Goal: Information Seeking & Learning: Check status

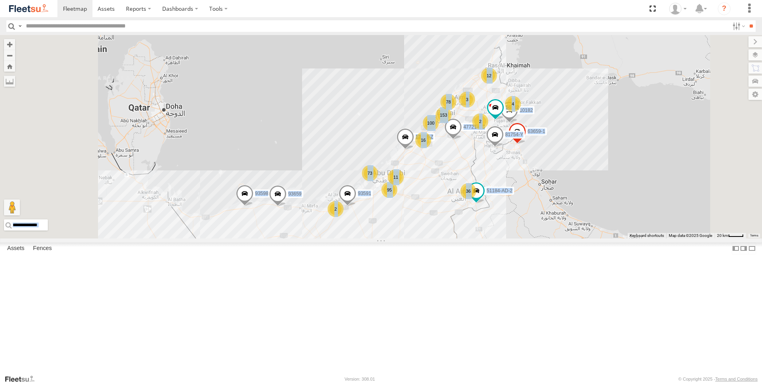
click at [761, 70] on html at bounding box center [381, 191] width 762 height 383
drag, startPoint x: 763, startPoint y: 70, endPoint x: 756, endPoint y: 69, distance: 6.8
click at [756, 69] on label at bounding box center [755, 68] width 14 height 11
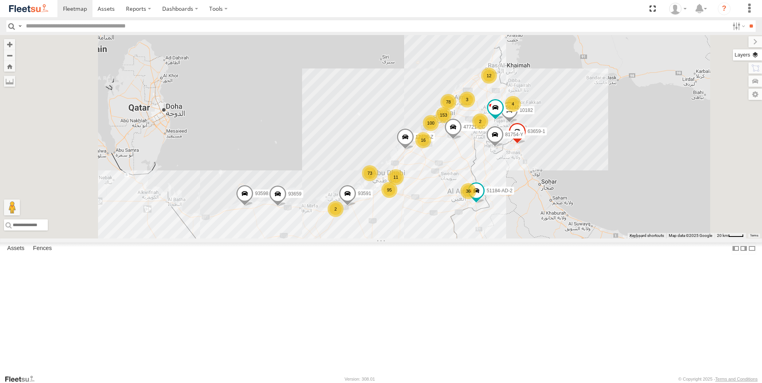
click at [733, 55] on label at bounding box center [747, 54] width 29 height 11
click at [0, 0] on label at bounding box center [0, 0] width 0 height 0
click at [0, 0] on div "Traffic" at bounding box center [0, 0] width 0 height 0
click at [0, 0] on span "Fences" at bounding box center [0, 0] width 0 height 0
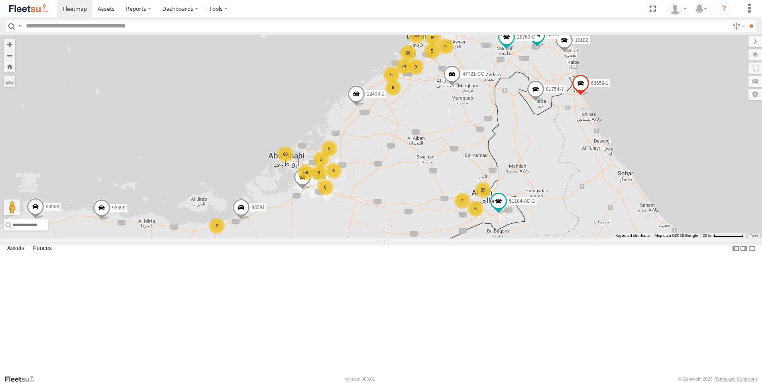
drag, startPoint x: 559, startPoint y: 215, endPoint x: 470, endPoint y: 210, distance: 89.8
click at [470, 210] on div "51184-AD-2 93598 63659-1 12498-Z 93659 81754-Y 10182 47721-CC 56742 93591 84 35…" at bounding box center [381, 137] width 762 height 204
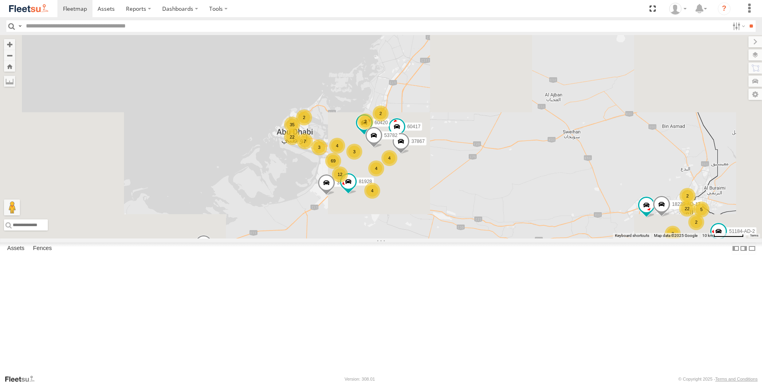
drag, startPoint x: 420, startPoint y: 254, endPoint x: 510, endPoint y: 232, distance: 93.4
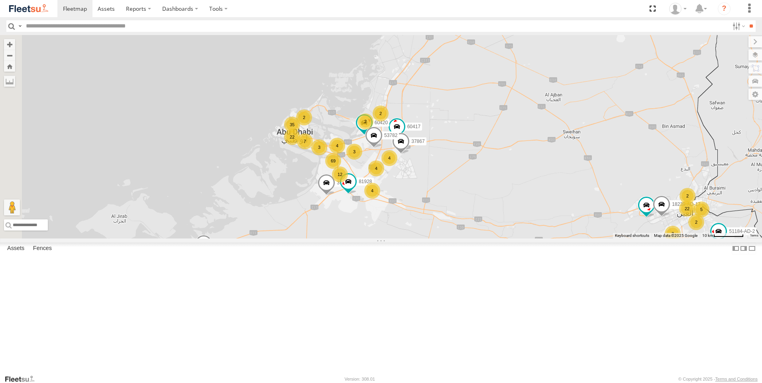
click at [510, 232] on div "51184-AD-2 93598 63659-1 12498-Z 93659 81754-Y 10182 47721-CC 56742 93591 76322…" at bounding box center [381, 137] width 762 height 204
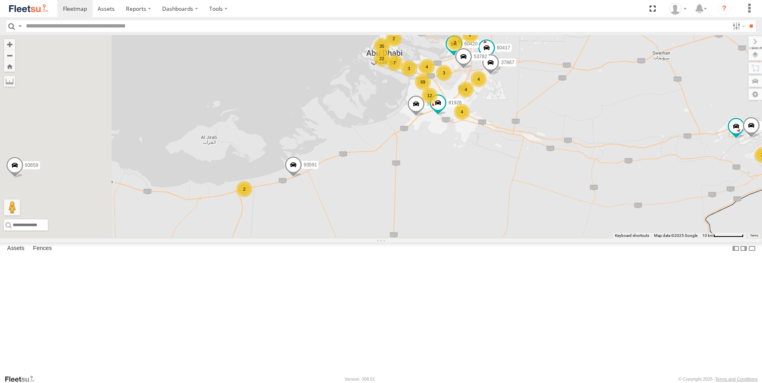
drag, startPoint x: 416, startPoint y: 284, endPoint x: 508, endPoint y: 201, distance: 123.3
click at [508, 201] on div "51184-AD-2 93598 63659-1 12498-Z 93659 81754-Y 10182 47721-CC 56742 93591 76322…" at bounding box center [381, 137] width 762 height 204
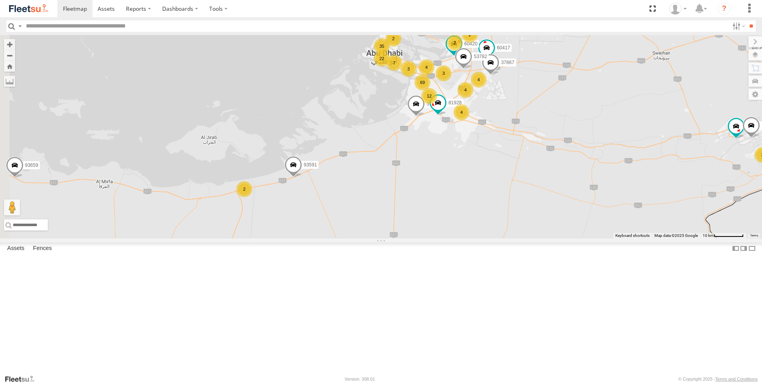
click at [302, 177] on span at bounding box center [293, 167] width 18 height 22
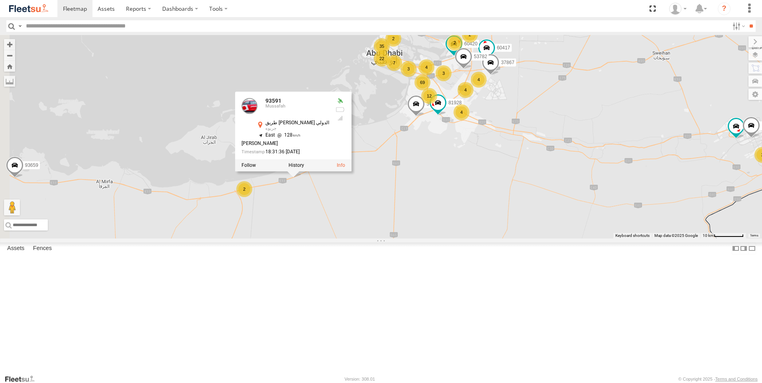
click at [455, 239] on div "51184-AD-2 93598 63659-1 12498-Z 93659 81754-Y 10182 47721-CC 56742 93591 76322…" at bounding box center [381, 137] width 762 height 204
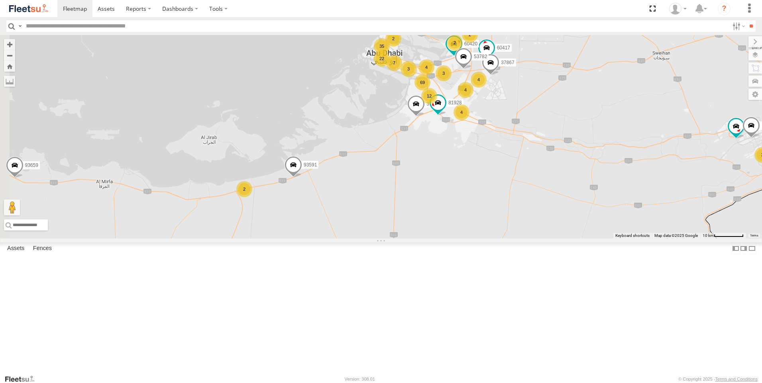
click at [252, 197] on div "2" at bounding box center [244, 189] width 16 height 16
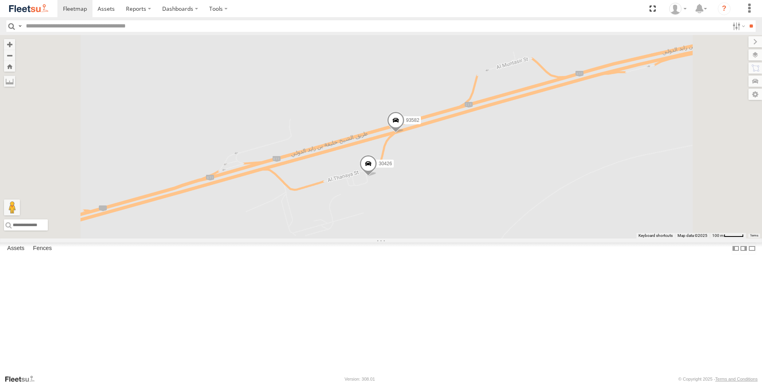
click at [377, 177] on span at bounding box center [368, 166] width 18 height 22
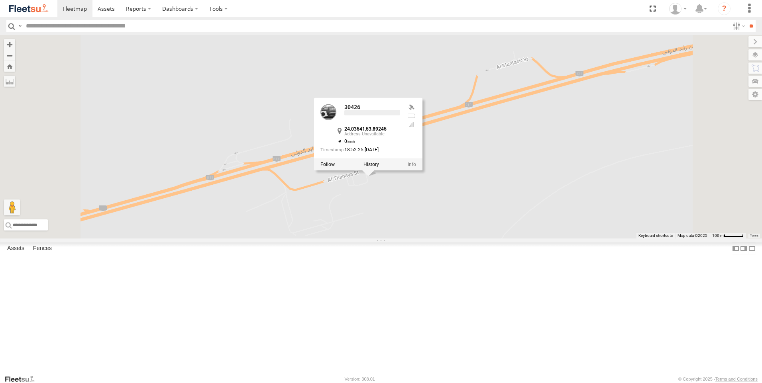
click at [461, 239] on div "51184-AD-2 93598 63659-1 12498-Z 93659 81754-Y 10182 47721-CC 56742 93591 76322…" at bounding box center [381, 137] width 762 height 204
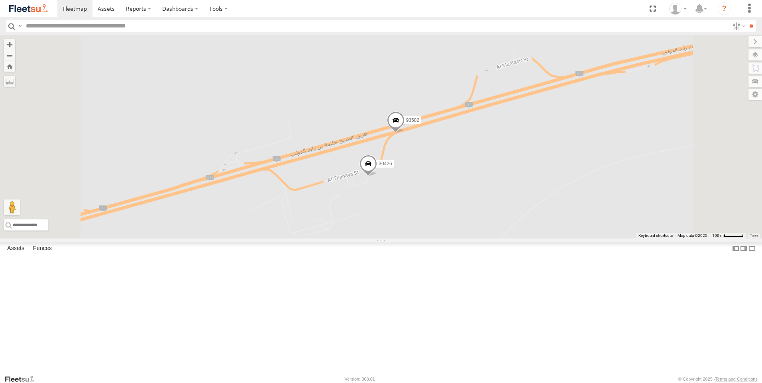
click at [377, 177] on span at bounding box center [368, 166] width 18 height 22
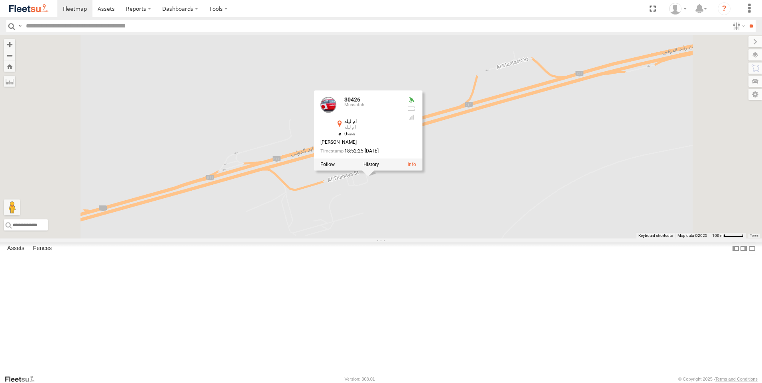
click at [422, 239] on div "51184-AD-2 93598 63659-1 12498-Z 93659 81754-Y 10182 47721-CC 56742 93591 76322…" at bounding box center [381, 137] width 762 height 204
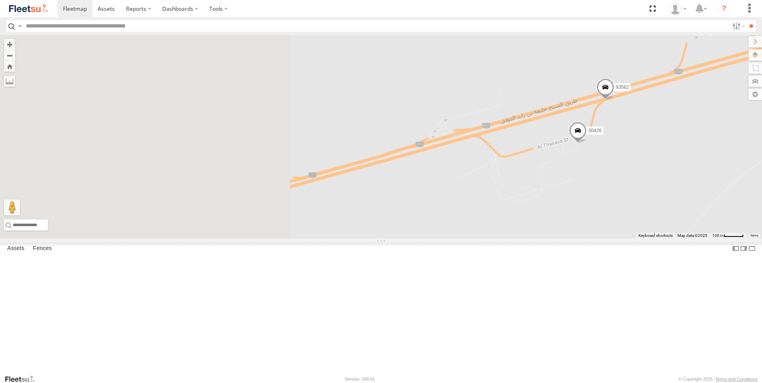
drag, startPoint x: 339, startPoint y: 305, endPoint x: 550, endPoint y: 271, distance: 213.8
click at [550, 239] on div "51184-AD-2 93598 63659-1 12498-Z 93659 81754-Y 10182 47721-CC 56742 93591 76322…" at bounding box center [381, 137] width 762 height 204
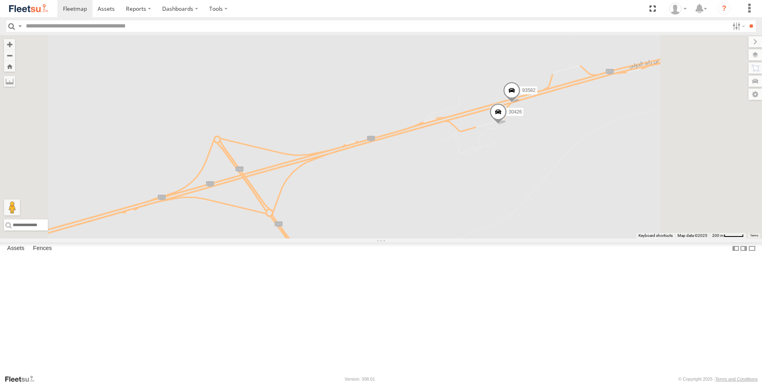
drag, startPoint x: 519, startPoint y: 251, endPoint x: 517, endPoint y: 241, distance: 10.5
click at [517, 239] on div "51184-AD-2 93598 63659-1 12498-Z 93659 81754-Y 10182 47721-CC 56742 93591 76322…" at bounding box center [381, 137] width 762 height 204
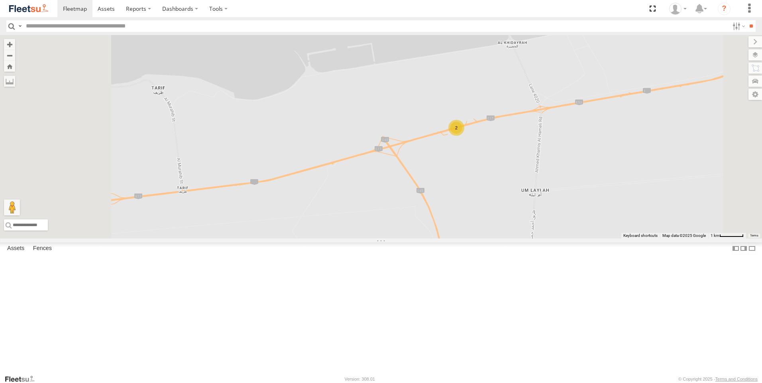
drag, startPoint x: 491, startPoint y: 303, endPoint x: 523, endPoint y: 253, distance: 59.7
click at [523, 239] on div "51184-AD-2 93598 63659-1 12498-Z 93659 81754-Y 10182 47721-CC 56742 93591 76322…" at bounding box center [381, 137] width 762 height 204
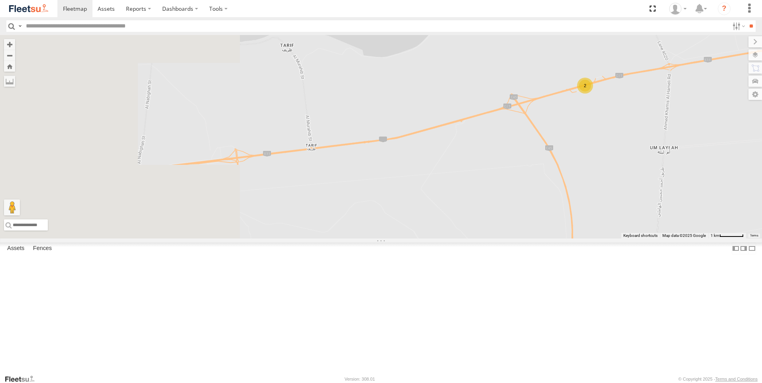
drag, startPoint x: 438, startPoint y: 274, endPoint x: 554, endPoint y: 249, distance: 118.9
click at [554, 239] on div "51184-AD-2 93598 63659-1 12498-Z 93659 81754-Y 10182 47721-CC 56742 93591 76322…" at bounding box center [381, 137] width 762 height 204
drag, startPoint x: 418, startPoint y: 267, endPoint x: 511, endPoint y: 261, distance: 92.6
click at [511, 239] on div "51184-AD-2 93598 63659-1 12498-Z 93659 81754-Y 10182 47721-CC 56742 93591 76322…" at bounding box center [381, 137] width 762 height 204
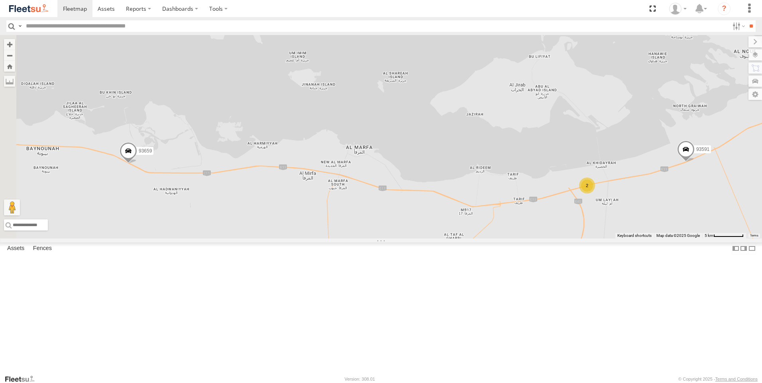
drag, startPoint x: 339, startPoint y: 265, endPoint x: 456, endPoint y: 282, distance: 118.5
click at [456, 239] on div "51184-AD-2 93598 63659-1 12498-Z 93659 81754-Y 10182 47721-CC 56742 93591 76322…" at bounding box center [381, 137] width 762 height 204
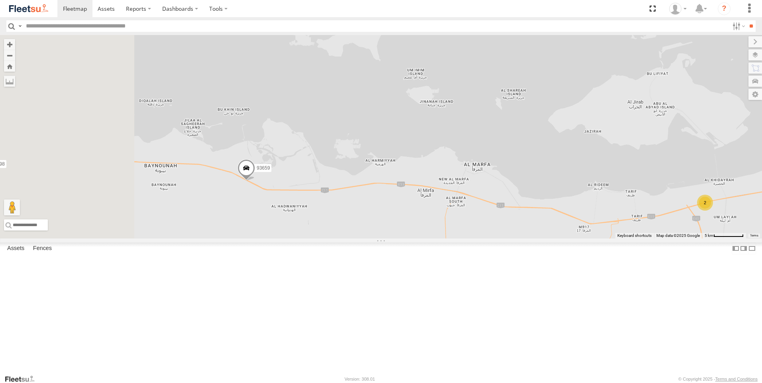
drag, startPoint x: 251, startPoint y: 264, endPoint x: 352, endPoint y: 273, distance: 100.8
click at [352, 239] on div "51184-AD-2 93598 63659-1 12498-Z 93659 81754-Y 10182 47721-CC 56742 93591 76322…" at bounding box center [381, 137] width 762 height 204
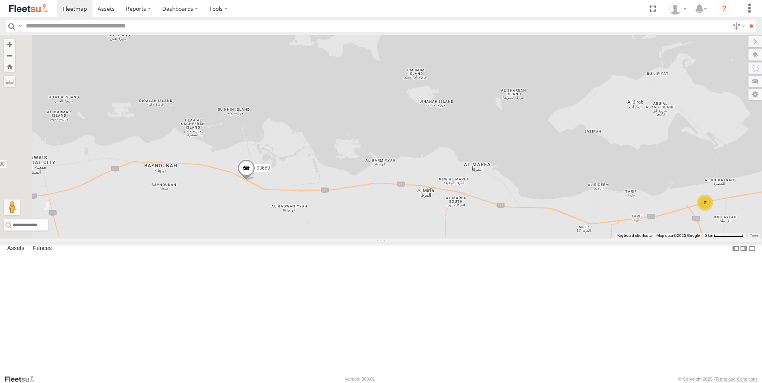
click at [255, 181] on span at bounding box center [246, 170] width 18 height 22
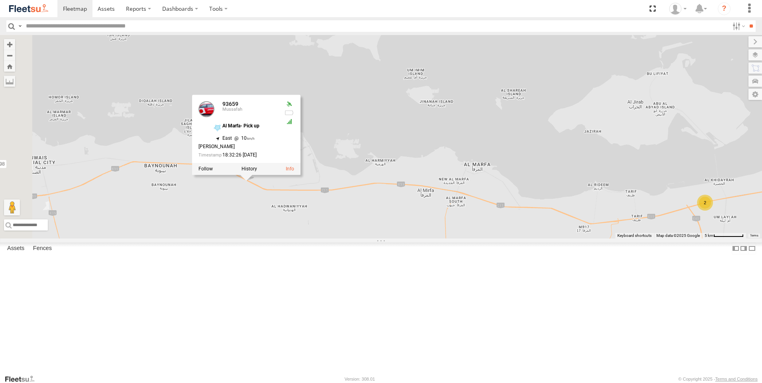
click at [326, 239] on div "51184-AD-2 93598 63659-1 12498-Z 93659 81754-Y 10182 47721-CC 56742 93591 76322…" at bounding box center [381, 137] width 762 height 204
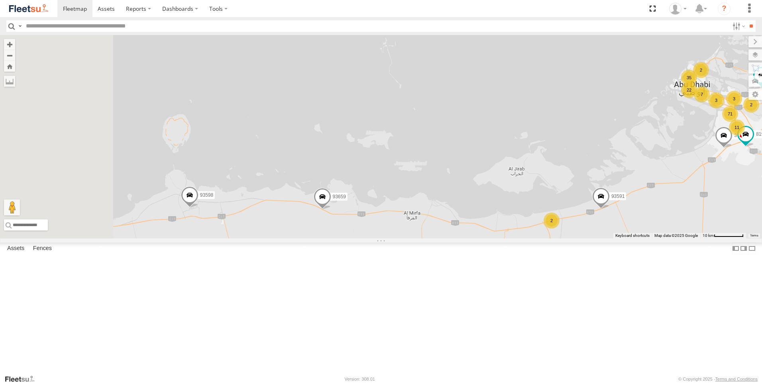
click at [422, 239] on div "51184-AD-2 93598 63659-1 12498-Z 93659 81754-Y 10182 47721-CC 56742 93591 76322…" at bounding box center [381, 137] width 762 height 204
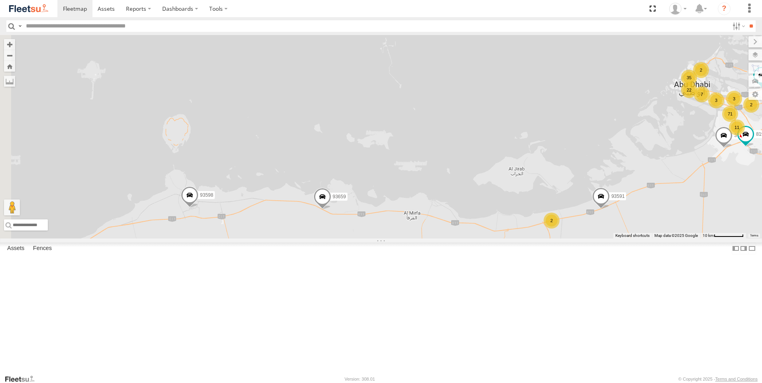
click at [198, 208] on span at bounding box center [190, 197] width 18 height 22
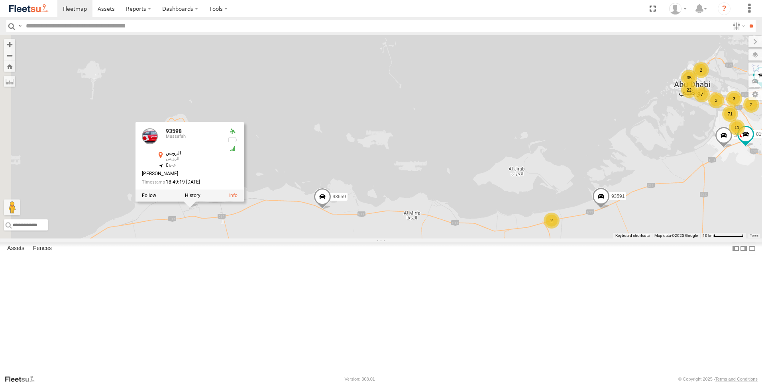
click at [324, 239] on div "51184-AD-2 93598 63659-1 12498-Z 93659 81754-Y 10182 47721-CC 56742 93591 76322…" at bounding box center [381, 137] width 762 height 204
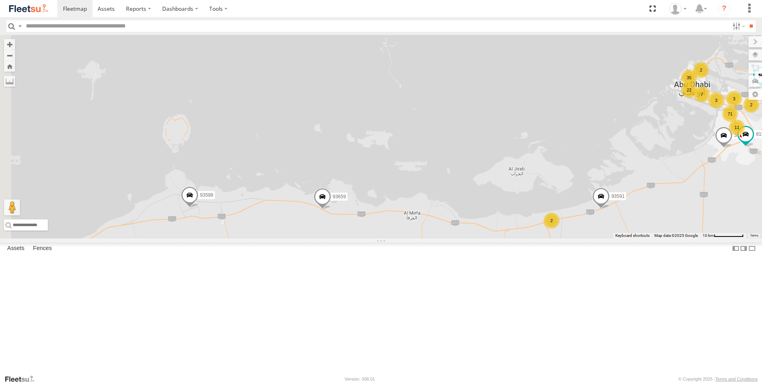
click at [331, 210] on span at bounding box center [323, 199] width 18 height 22
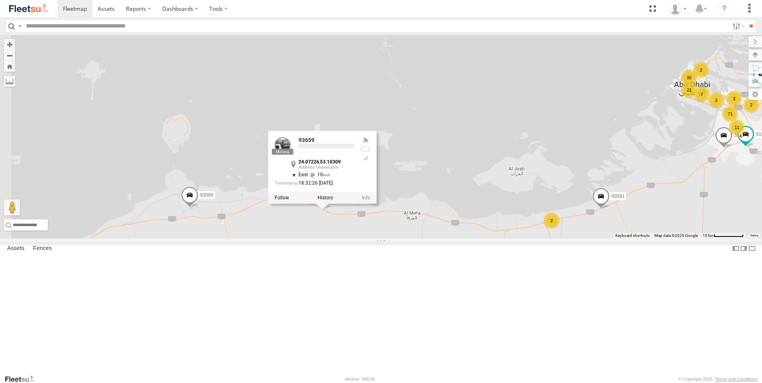
click at [385, 239] on div "51184-AD-2 93598 63659-1 12498-Z 93659 81754-Y 10182 47721-CC 56742 93591 76322…" at bounding box center [381, 137] width 762 height 204
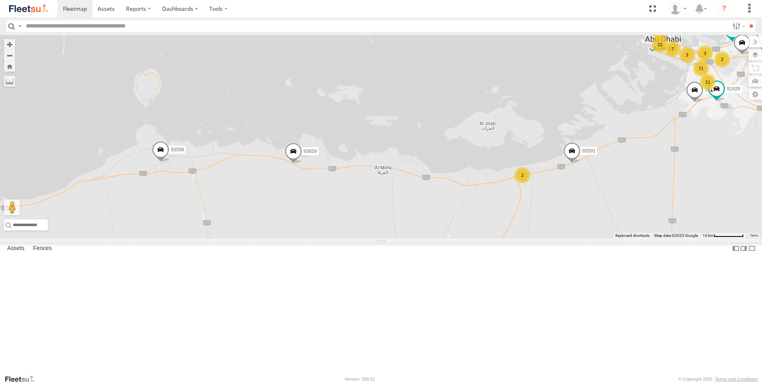
drag, startPoint x: 398, startPoint y: 333, endPoint x: 367, endPoint y: 286, distance: 55.9
click at [367, 239] on div "51184-AD-2 93598 63659-1 12498-Z 93659 81754-Y 10182 47721-CC 56742 93591 76322…" at bounding box center [381, 137] width 762 height 204
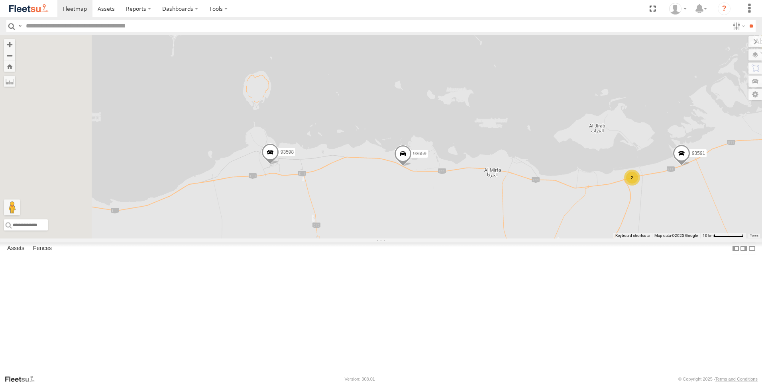
drag, startPoint x: 321, startPoint y: 250, endPoint x: 431, endPoint y: 253, distance: 110.4
click at [431, 239] on div "51184-AD-2 93598 63659-1 12498-Z 93659 81754-Y 10182 47721-CC 56742 93591 76322…" at bounding box center [381, 137] width 762 height 204
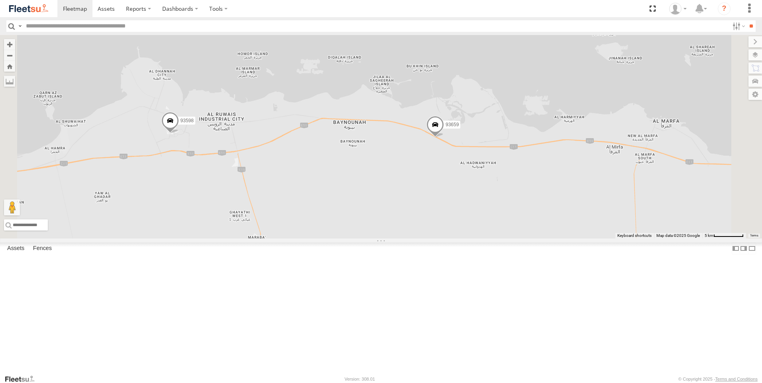
drag, startPoint x: 431, startPoint y: 253, endPoint x: 388, endPoint y: 240, distance: 44.5
click at [388, 239] on div "51184-AD-2 93598 63659-1 12498-Z 93659 81754-Y 10182 47721-CC 56742 93591 76322…" at bounding box center [381, 137] width 762 height 204
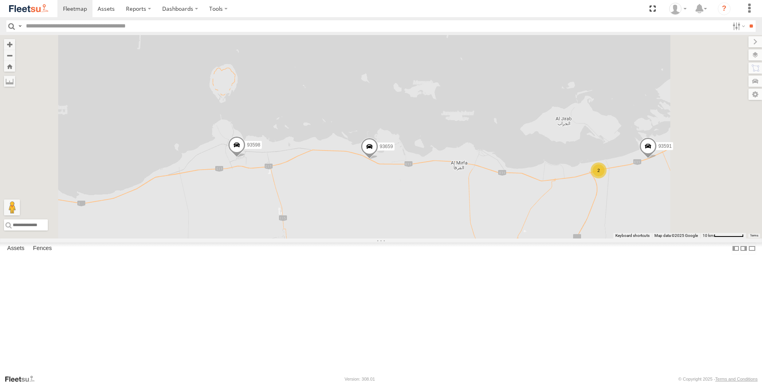
click at [378, 159] on span at bounding box center [370, 149] width 18 height 22
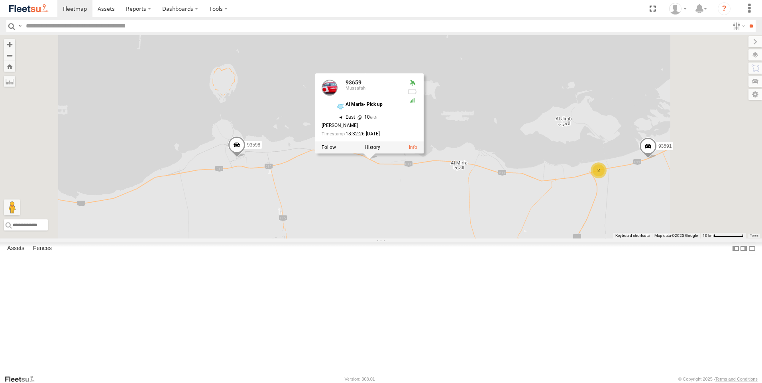
click at [245, 157] on span at bounding box center [237, 147] width 18 height 22
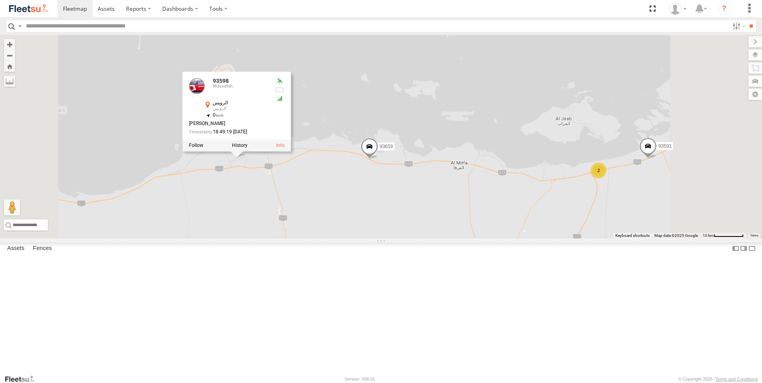
click at [402, 239] on div "51184-AD-2 93598 63659-1 12498-Z 93659 81754-Y 47721-CC 56742 93591 38546 2 935…" at bounding box center [381, 137] width 762 height 204
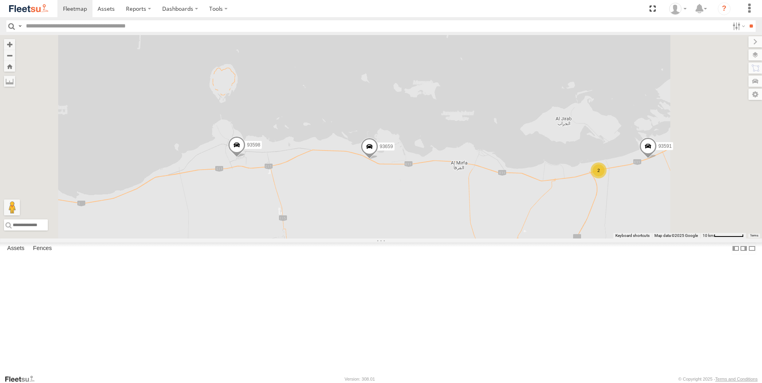
click at [378, 159] on span at bounding box center [370, 149] width 18 height 22
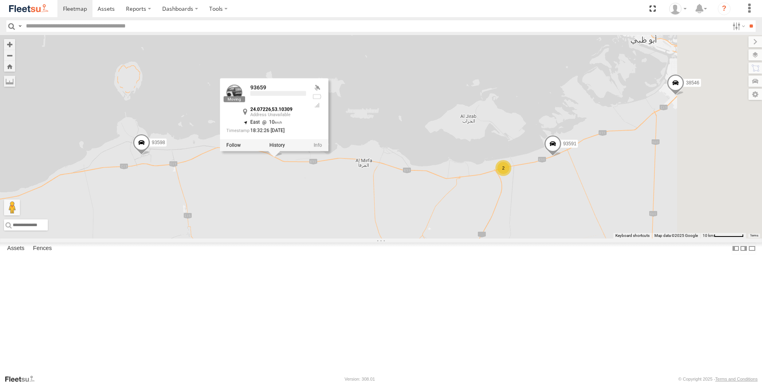
drag, startPoint x: 506, startPoint y: 270, endPoint x: 410, endPoint y: 268, distance: 96.8
click at [410, 239] on div "51184-AD-2 93598 63659-1 12498-Z 93659 81754-Y 47721-CC 56742 93591 38546 2 936…" at bounding box center [381, 137] width 762 height 204
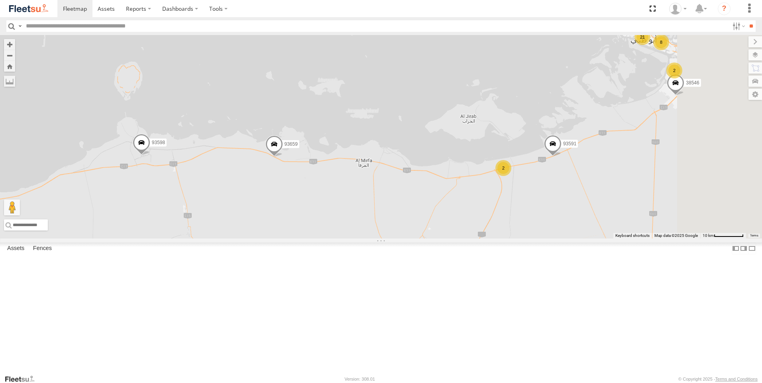
click at [283, 157] on span at bounding box center [274, 146] width 18 height 22
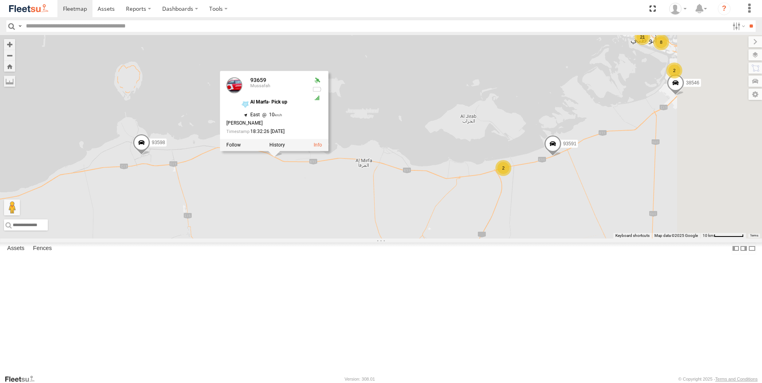
click at [369, 239] on div "51184-AD-2 93598 63659-1 12498-Z 93659 81754-Y 47721-CC 56742 93591 38546 2 36 …" at bounding box center [381, 137] width 762 height 204
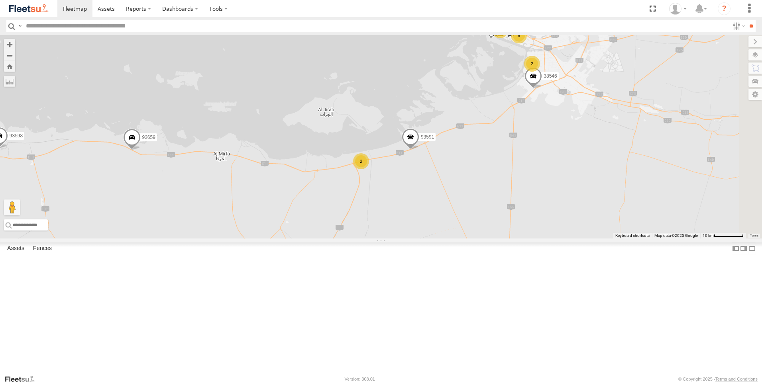
drag, startPoint x: 509, startPoint y: 279, endPoint x: 438, endPoint y: 275, distance: 71.4
click at [438, 239] on div "51184-AD-2 93598 63659-1 12498-Z 93659 81754-Y 47721-CC 56742 93591 38546 2 36 …" at bounding box center [381, 137] width 762 height 204
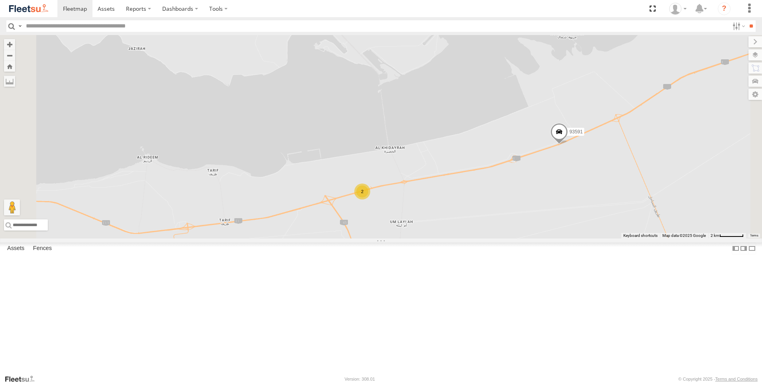
drag, startPoint x: 457, startPoint y: 208, endPoint x: 469, endPoint y: 280, distance: 72.7
click at [469, 239] on div "51184-AD-2 93598 63659-1 12498-Z 93659 81754-Y 47721-CC 56742 93591 38546 60417…" at bounding box center [381, 137] width 762 height 204
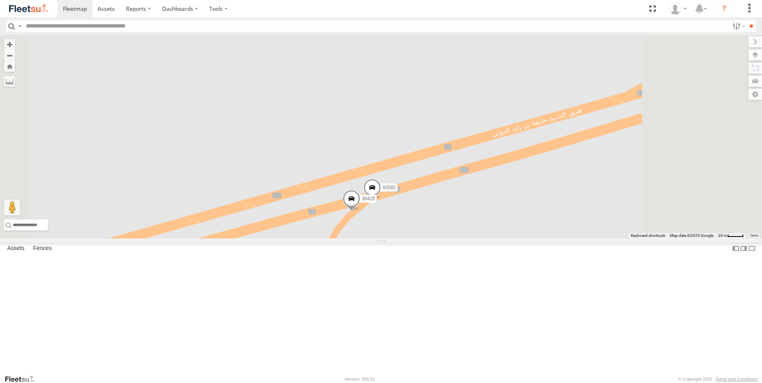
drag, startPoint x: 499, startPoint y: 235, endPoint x: 468, endPoint y: 296, distance: 68.2
click at [468, 239] on div "51184-AD-2 93598 63659-1 12498-Z 93659 81754-Y 47721-CC 56742 93591 38546 60417…" at bounding box center [381, 137] width 762 height 204
click at [360, 212] on span at bounding box center [352, 201] width 18 height 22
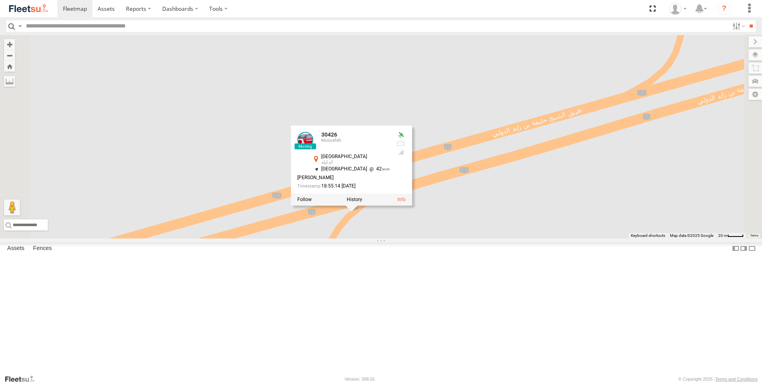
click at [463, 239] on div "51184-AD-2 93598 63659-1 12498-Z 93659 81754-Y 47721-CC 56742 93591 38546 60417…" at bounding box center [381, 137] width 762 height 204
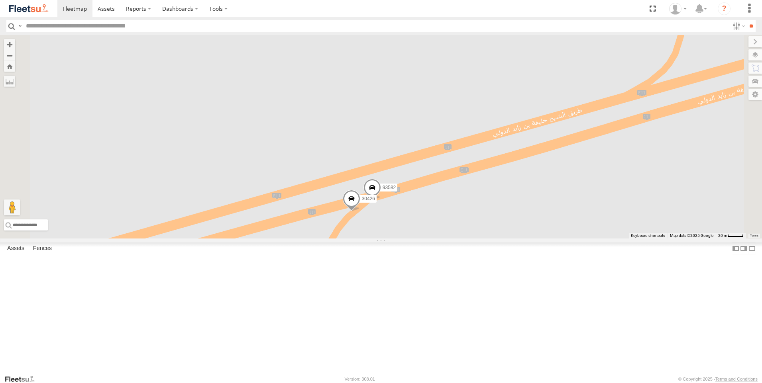
click at [381, 200] on span at bounding box center [372, 190] width 18 height 22
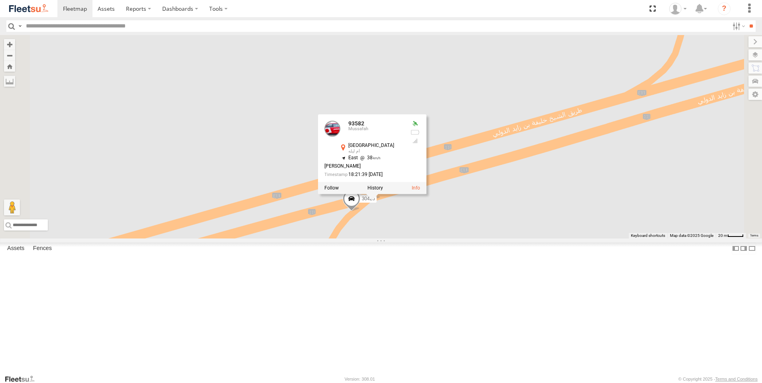
click at [481, 239] on div "51184-AD-2 93598 63659-1 12498-Z 93659 81754-Y 47721-CC 56742 93591 38546 60417…" at bounding box center [381, 137] width 762 height 204
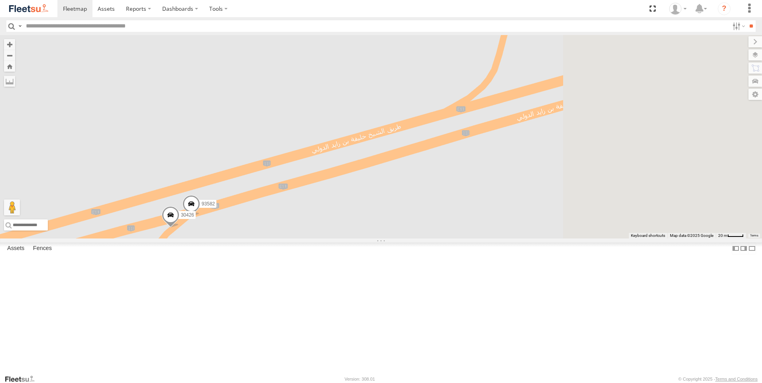
drag, startPoint x: 528, startPoint y: 286, endPoint x: 338, endPoint y: 305, distance: 190.5
click at [338, 239] on div "51184-AD-2 93598 63659-1 12498-Z 93659 81754-Y 47721-CC 56742 93591 38546 60417…" at bounding box center [381, 137] width 762 height 204
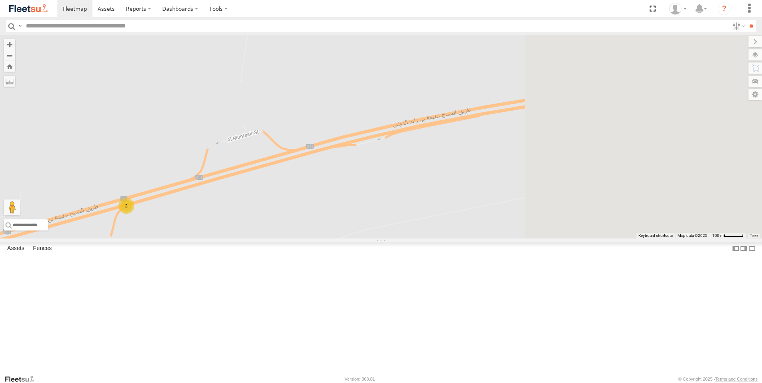
drag, startPoint x: 608, startPoint y: 230, endPoint x: 377, endPoint y: 242, distance: 231.0
click at [377, 239] on div "51184-AD-2 93598 63659-1 12498-Z 93659 81754-Y 47721-CC 56742 93591 38546 60417…" at bounding box center [381, 137] width 762 height 204
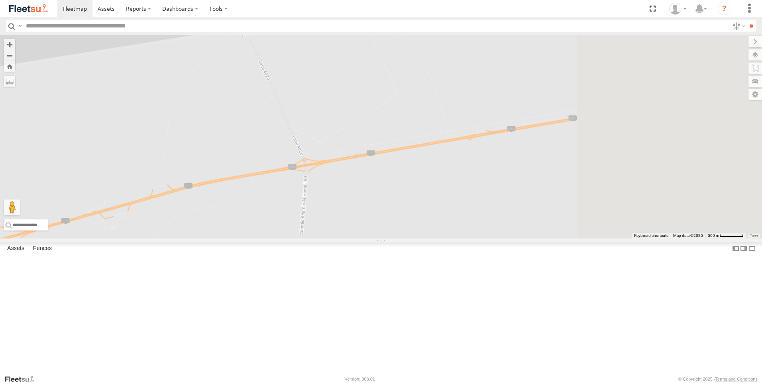
click at [412, 239] on div "51184-AD-2 93598 63659-1 12498-Z 93659 81754-Y 47721-CC 56742 93591 38546 60417…" at bounding box center [381, 137] width 762 height 204
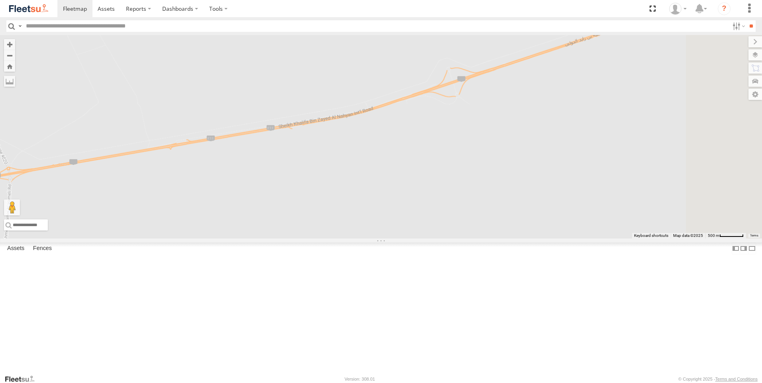
click at [418, 239] on div "51184-AD-2 93598 63659-1 12498-Z 93659 81754-Y 47721-CC 56742 93591 38546 60417…" at bounding box center [381, 137] width 762 height 204
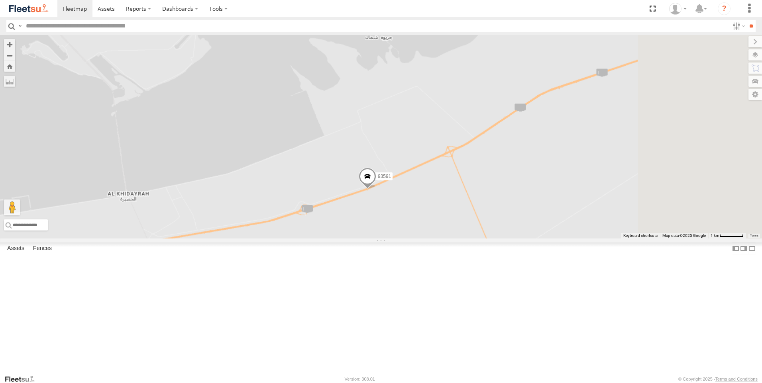
drag, startPoint x: 515, startPoint y: 230, endPoint x: 434, endPoint y: 285, distance: 98.1
click at [433, 239] on div "51184-AD-2 93598 63659-1 12498-Z 93659 81754-Y 47721-CC 56742 93591 38546 60417…" at bounding box center [381, 137] width 762 height 204
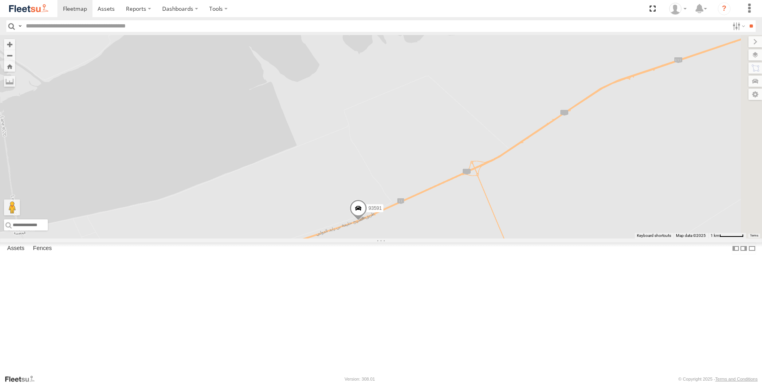
click at [367, 221] on span at bounding box center [358, 211] width 18 height 22
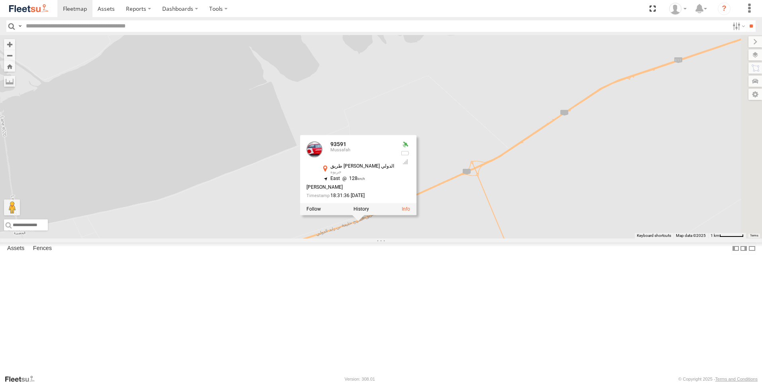
click at [473, 239] on div "51184-AD-2 93598 63659-1 12498-Z 93659 81754-Y 47721-CC 56742 93591 38546 60417…" at bounding box center [381, 137] width 762 height 204
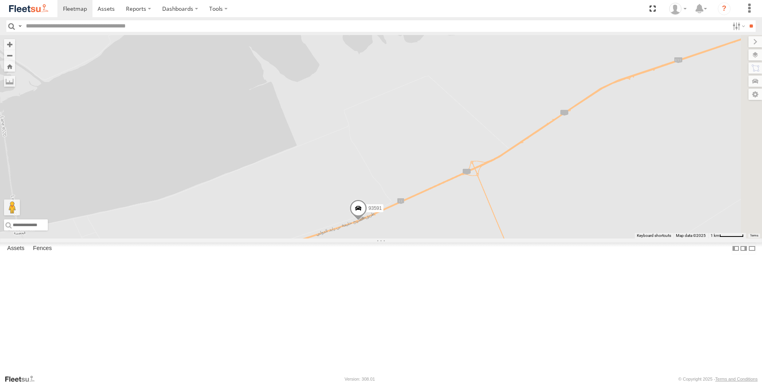
drag, startPoint x: 512, startPoint y: 285, endPoint x: 282, endPoint y: 316, distance: 232.3
click at [282, 239] on div "51184-AD-2 93598 63659-1 12498-Z 93659 81754-Y 47721-CC 56742 93591 38546 60417…" at bounding box center [381, 137] width 762 height 204
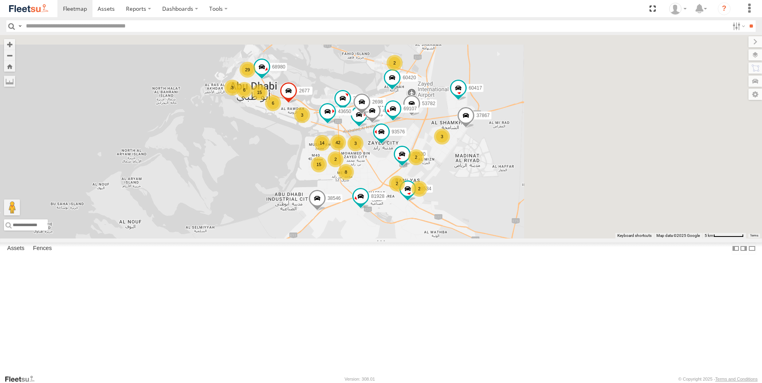
drag, startPoint x: 491, startPoint y: 228, endPoint x: 338, endPoint y: 337, distance: 188.2
click at [338, 239] on div "51184-AD-2 93598 63659-1 12498-Z 93659 81754-Y 47721-CC 56742 93591 38546 60417…" at bounding box center [381, 137] width 762 height 204
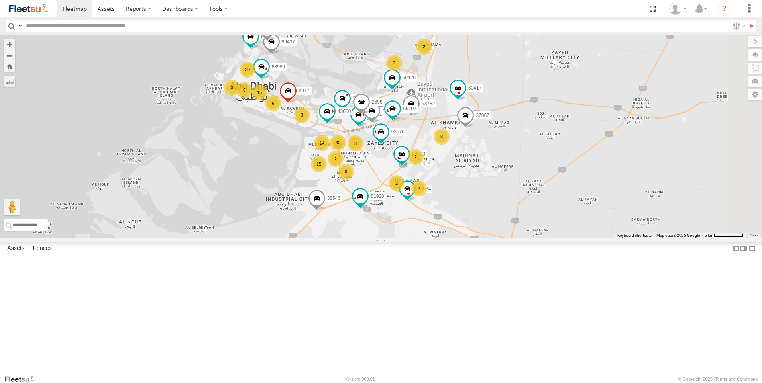
click at [406, 239] on div "51184-AD-2 93598 63659-1 12498-Z 93659 81754-Y 47721-CC 56742 93591 38546 60417…" at bounding box center [381, 137] width 762 height 204
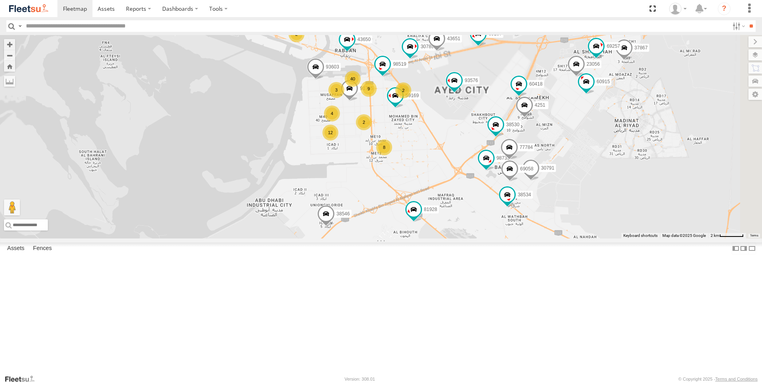
click at [335, 226] on span at bounding box center [326, 216] width 18 height 22
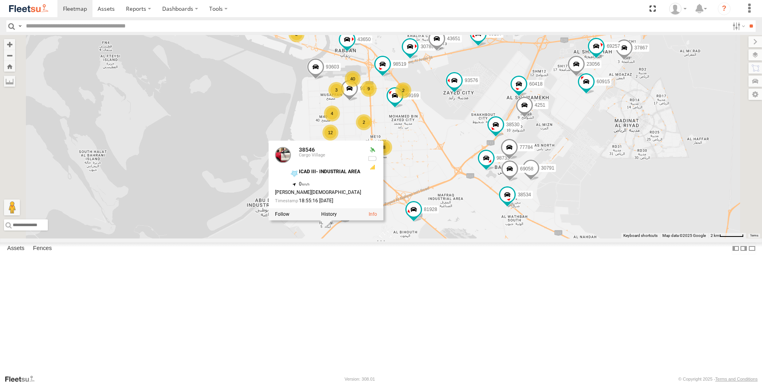
click at [454, 239] on div "51184-AD-2 93598 63659-1 12498-Z 93659 81754-Y 47721-CC 56742 93591 38546 60417…" at bounding box center [381, 137] width 762 height 204
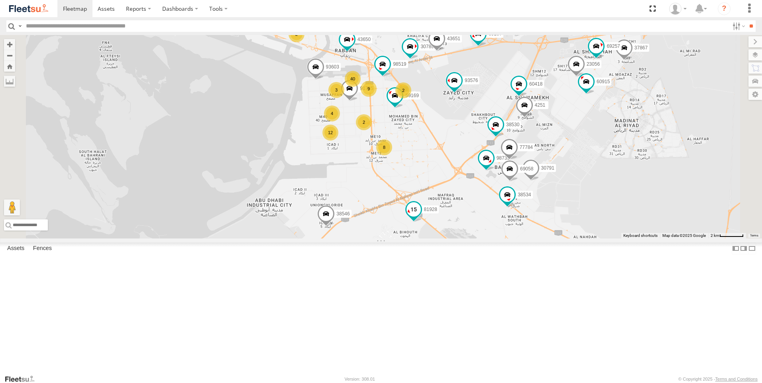
click at [421, 217] on span at bounding box center [413, 209] width 14 height 14
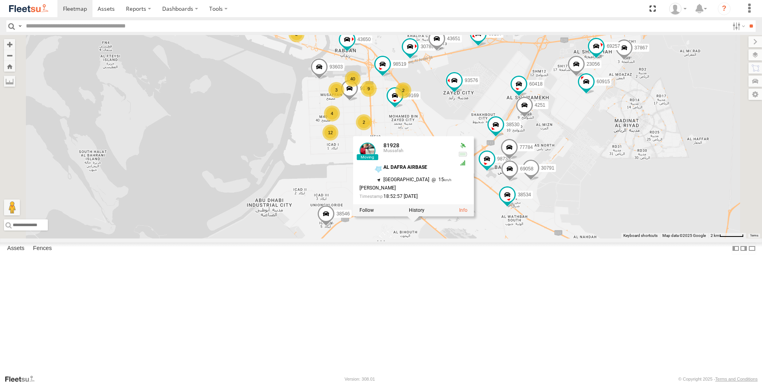
click at [483, 239] on div "51184-AD-2 93598 63659-1 12498-Z 93659 81754-Y 47721-CC 56742 93591 38546 60417…" at bounding box center [381, 137] width 762 height 204
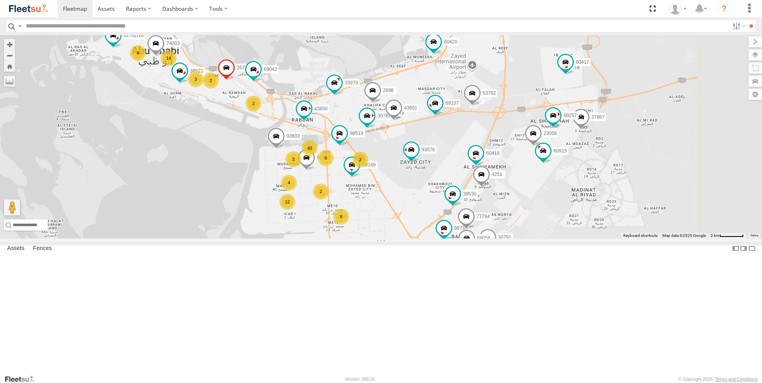
drag, startPoint x: 554, startPoint y: 266, endPoint x: 509, endPoint y: 365, distance: 109.5
click at [509, 239] on div "51184-AD-2 93598 63659-1 12498-Z 93659 81754-Y 47721-CC 56742 93591 38546 60417…" at bounding box center [381, 137] width 762 height 204
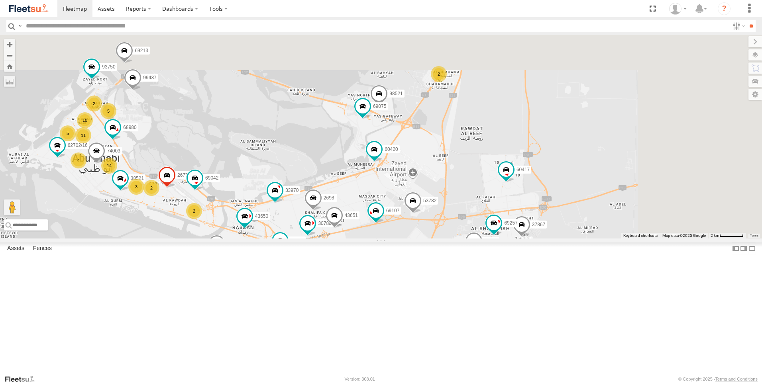
drag, startPoint x: 504, startPoint y: 298, endPoint x: 477, endPoint y: 342, distance: 51.3
click at [477, 239] on div "51184-AD-2 93598 63659-1 12498-Z 93659 81754-Y 47721-CC 56742 93591 38546 60417…" at bounding box center [381, 137] width 762 height 204
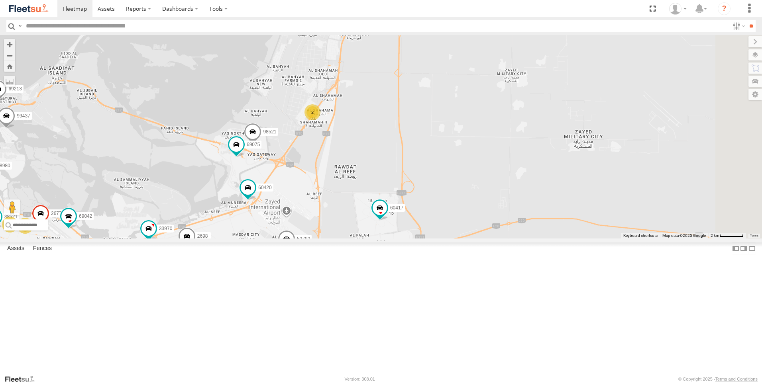
drag, startPoint x: 529, startPoint y: 254, endPoint x: 413, endPoint y: 276, distance: 118.0
click at [413, 239] on div "51184-AD-2 93598 63659-1 12498-Z 93659 81754-Y 47721-CC 56742 93591 38546 60417…" at bounding box center [381, 137] width 762 height 204
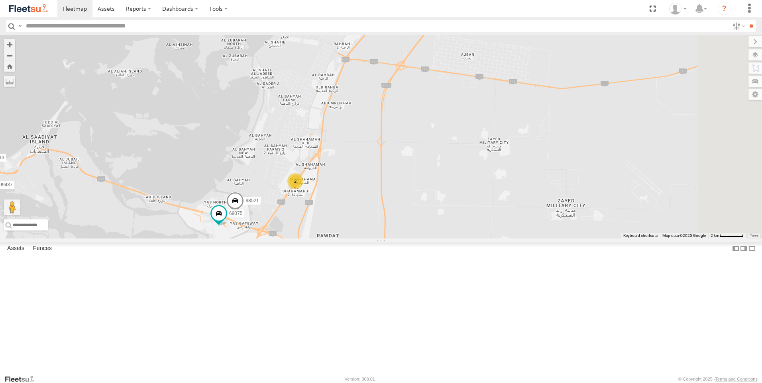
drag, startPoint x: 428, startPoint y: 228, endPoint x: 411, endPoint y: 300, distance: 74.6
click at [411, 239] on div "51184-AD-2 93598 63659-1 12498-Z 93659 81754-Y 47721-CC 56742 93591 38546 60417…" at bounding box center [381, 137] width 762 height 204
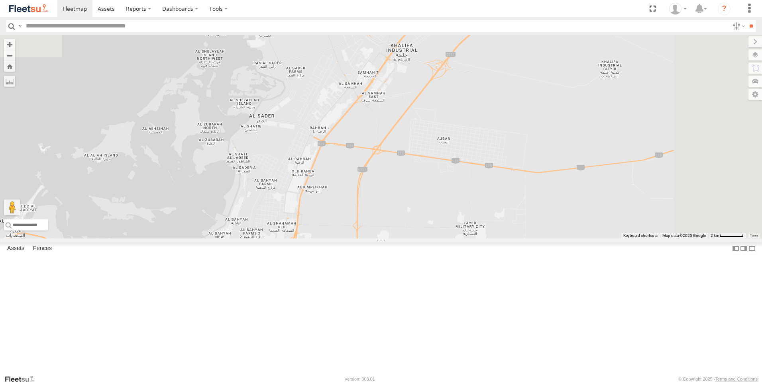
drag, startPoint x: 433, startPoint y: 245, endPoint x: 407, endPoint y: 348, distance: 105.6
click at [407, 239] on div "51184-AD-2 93598 63659-1 12498-Z 93659 81754-Y 47721-CC 56742 93591 38546 60417…" at bounding box center [381, 137] width 762 height 204
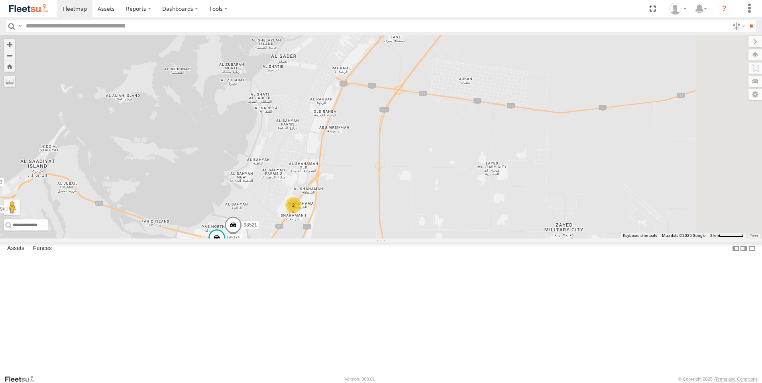
drag, startPoint x: 412, startPoint y: 329, endPoint x: 434, endPoint y: 267, distance: 65.9
click at [434, 239] on div "51184-AD-2 93598 63659-1 12498-Z 93659 81754-Y 47721-CC 56742 93591 38546 60417…" at bounding box center [381, 137] width 762 height 204
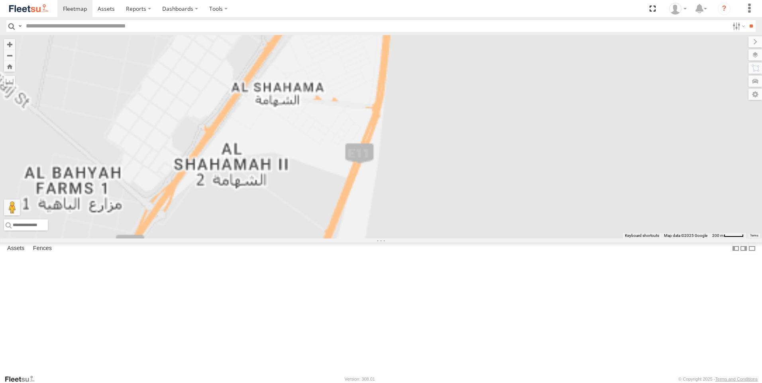
drag, startPoint x: 376, startPoint y: 234, endPoint x: 423, endPoint y: 310, distance: 89.1
click at [423, 239] on div "51184-AD-2 93598 63659-1 12498-Z 93659 81754-Y 47721-CC 56742 93591 38546 60417…" at bounding box center [381, 137] width 762 height 204
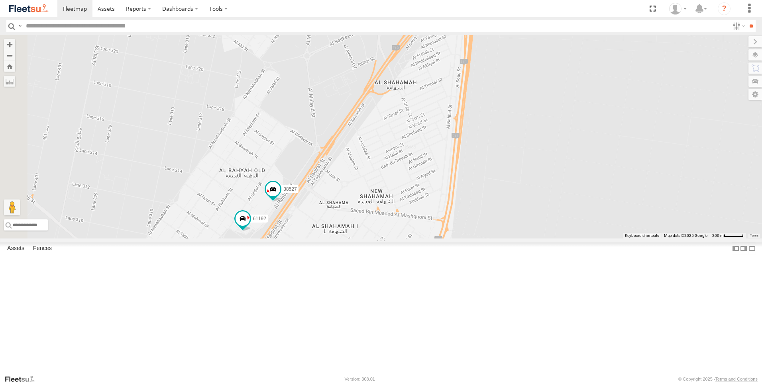
drag, startPoint x: 402, startPoint y: 265, endPoint x: 410, endPoint y: 284, distance: 21.5
click at [410, 239] on div "51184-AD-2 93598 63659-1 12498-Z 93659 81754-Y 47721-CC 56742 93591 38546 60417…" at bounding box center [381, 137] width 762 height 204
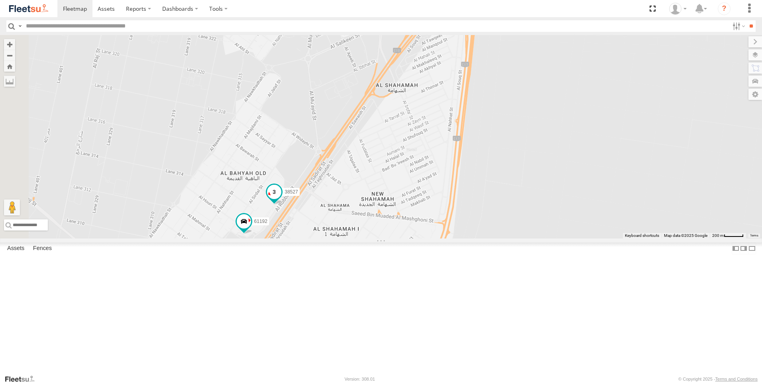
click at [281, 199] on span at bounding box center [274, 192] width 14 height 14
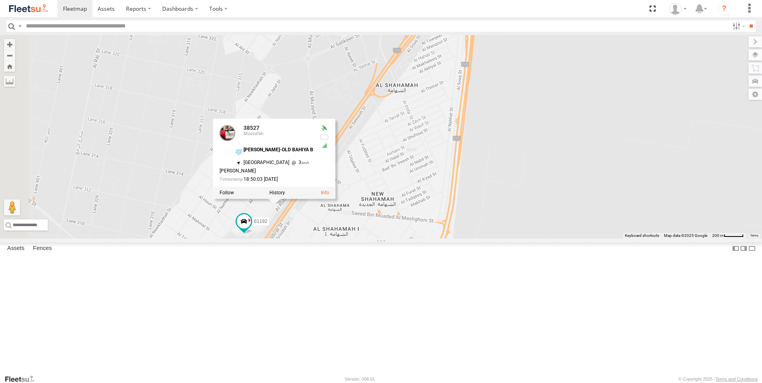
click at [385, 239] on div "51184-AD-2 93598 63659-1 12498-Z 93659 81754-Y 47721-CC 56742 93591 38546 60417…" at bounding box center [381, 137] width 762 height 204
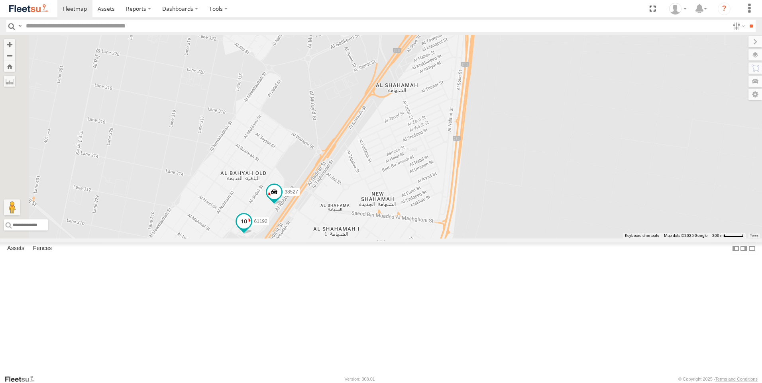
click at [251, 229] on span at bounding box center [244, 221] width 14 height 14
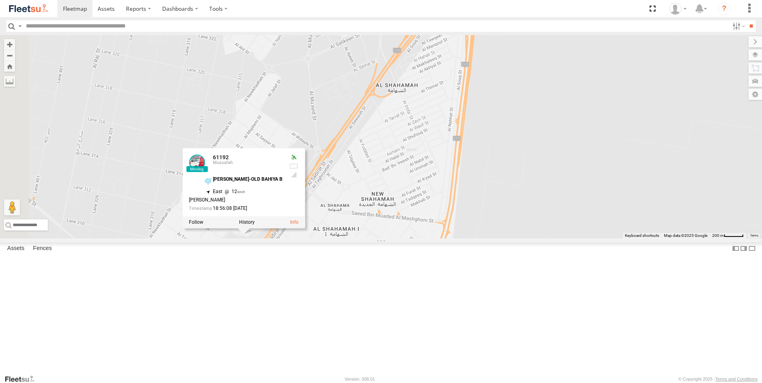
click at [374, 239] on div "51184-AD-2 93598 63659-1 12498-Z 93659 81754-Y 47721-CC 56742 93591 38546 60417…" at bounding box center [381, 137] width 762 height 204
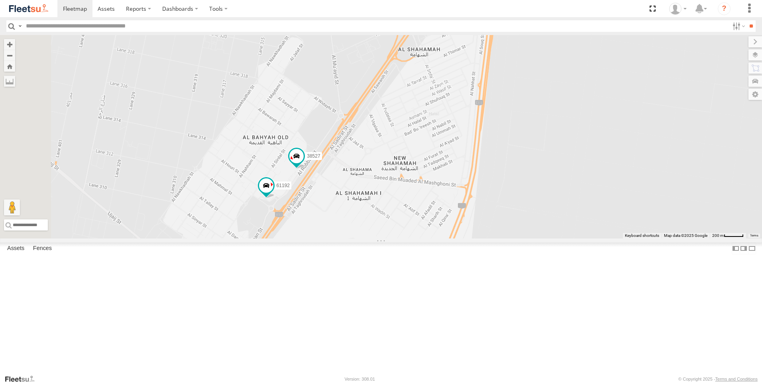
drag, startPoint x: 344, startPoint y: 340, endPoint x: 366, endPoint y: 302, distance: 44.3
click at [366, 239] on div "51184-AD-2 93598 63659-1 12498-Z 93659 81754-Y 47721-CC 56742 93591 38546 60417…" at bounding box center [381, 137] width 762 height 204
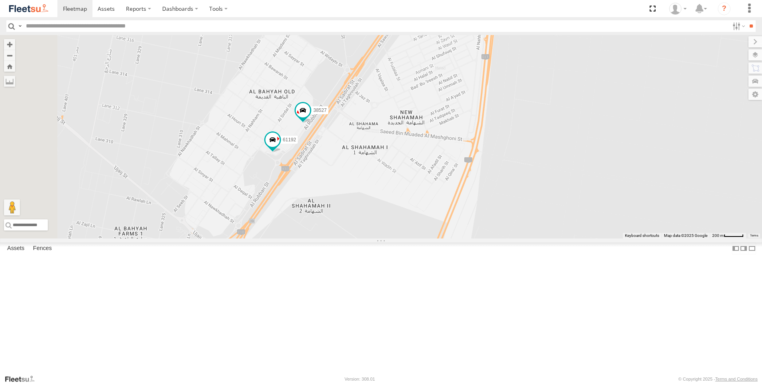
drag, startPoint x: 361, startPoint y: 336, endPoint x: 367, endPoint y: 284, distance: 51.7
click at [367, 239] on div "51184-AD-2 93598 63659-1 12498-Z 93659 81754-Y 47721-CC 56742 93591 38546 60417…" at bounding box center [381, 137] width 762 height 204
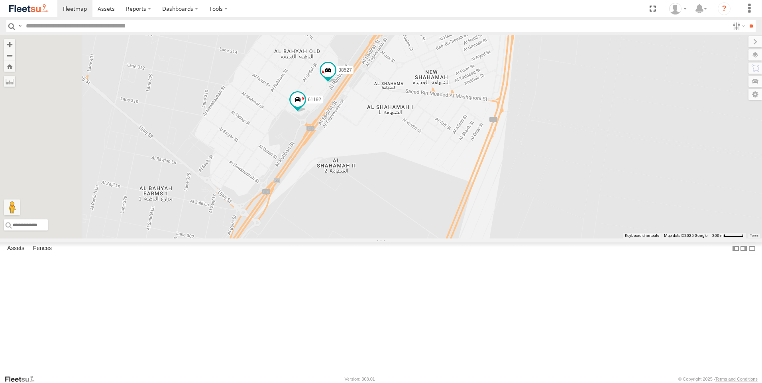
drag, startPoint x: 363, startPoint y: 322, endPoint x: 389, endPoint y: 281, distance: 48.7
click at [389, 239] on div "51184-AD-2 93598 63659-1 12498-Z 93659 81754-Y 47721-CC 56742 93591 38546 60417…" at bounding box center [381, 137] width 762 height 204
click at [305, 107] on span at bounding box center [297, 99] width 14 height 14
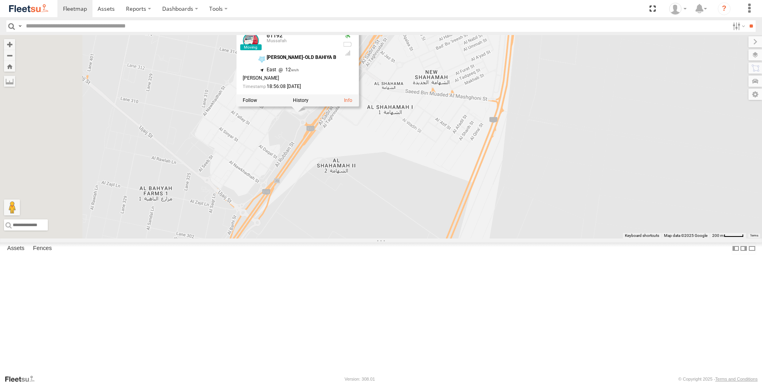
click at [386, 239] on div "51184-AD-2 93598 63659-1 12498-Z 93659 81754-Y 47721-CC 56742 93591 38546 60417…" at bounding box center [381, 137] width 762 height 204
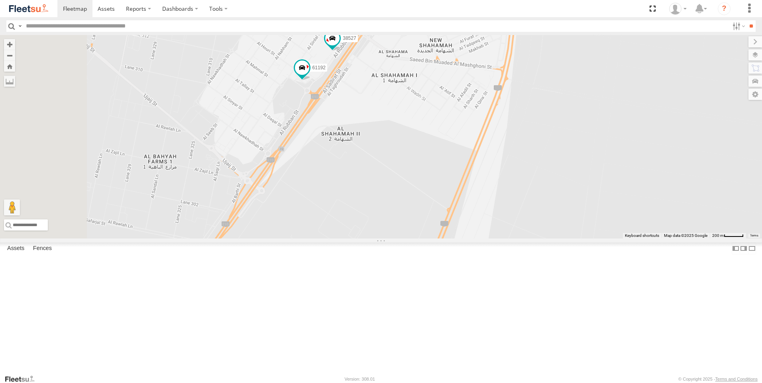
drag, startPoint x: 412, startPoint y: 304, endPoint x: 416, endPoint y: 271, distance: 33.4
click at [416, 239] on div "51184-AD-2 93598 63659-1 12498-Z 93659 81754-Y 47721-CC 56742 93591 38546 60417…" at bounding box center [381, 137] width 762 height 204
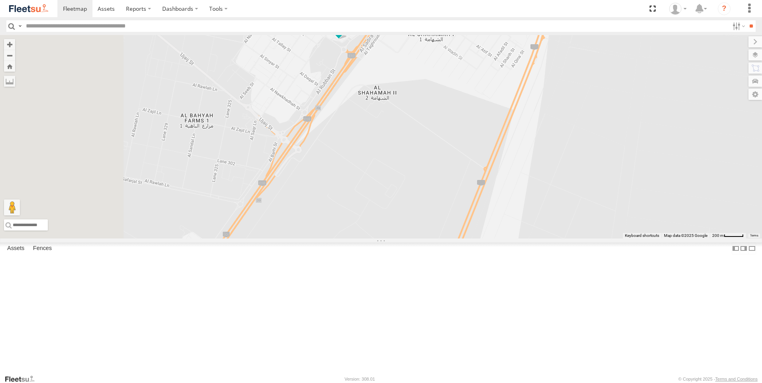
drag, startPoint x: 416, startPoint y: 271, endPoint x: 459, endPoint y: 227, distance: 60.6
click at [459, 227] on div "51184-AD-2 93598 63659-1 12498-Z 93659 81754-Y 47721-CC 56742 93591 38546 60417…" at bounding box center [381, 137] width 762 height 204
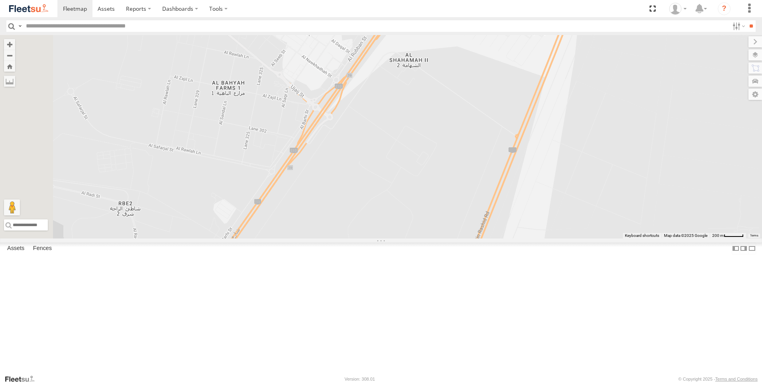
drag, startPoint x: 423, startPoint y: 277, endPoint x: 457, endPoint y: 241, distance: 49.9
click at [457, 239] on div "51184-AD-2 93598 63659-1 12498-Z 93659 81754-Y 47721-CC 56742 93591 38546 60417…" at bounding box center [381, 137] width 762 height 204
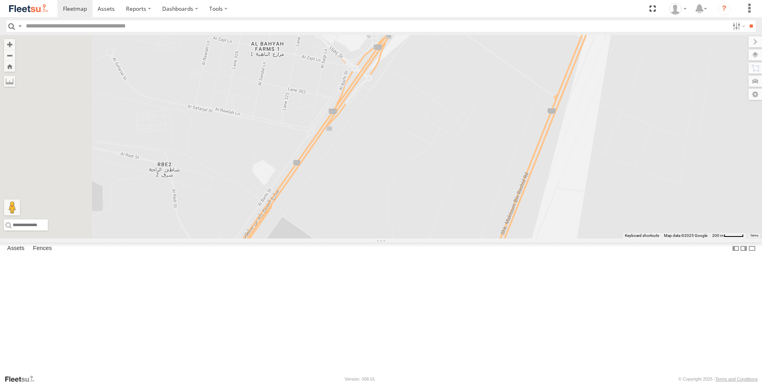
drag, startPoint x: 410, startPoint y: 286, endPoint x: 450, endPoint y: 247, distance: 55.5
click at [450, 239] on div "51184-AD-2 93598 63659-1 12498-Z 93659 81754-Y 47721-CC 56742 93591 38546 60417…" at bounding box center [381, 137] width 762 height 204
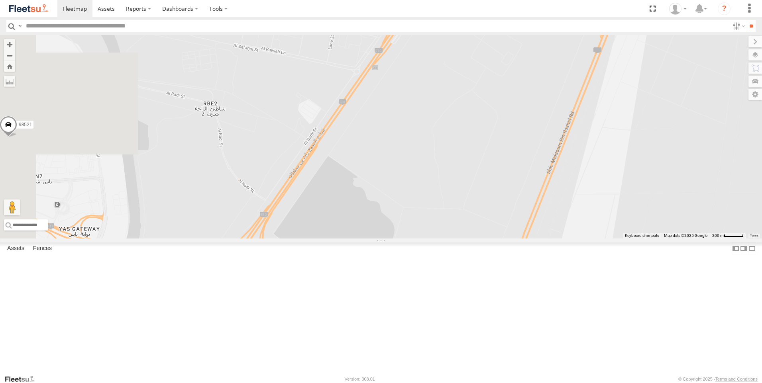
drag, startPoint x: 372, startPoint y: 326, endPoint x: 427, endPoint y: 244, distance: 98.7
click at [427, 239] on div "51184-AD-2 93598 63659-1 12498-Z 93659 81754-Y 47721-CC 56742 93591 38546 60417…" at bounding box center [381, 137] width 762 height 204
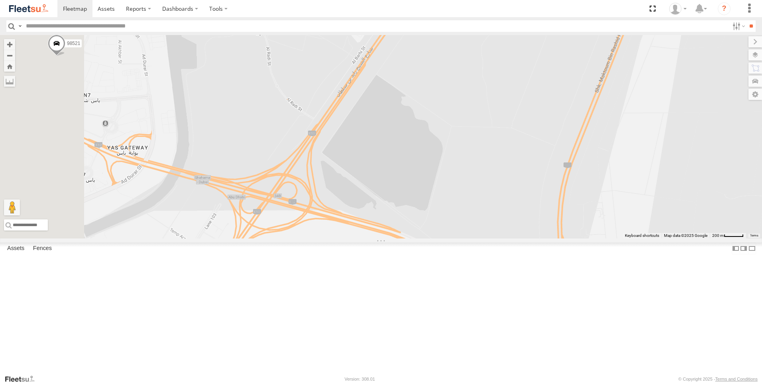
drag, startPoint x: 400, startPoint y: 306, endPoint x: 422, endPoint y: 257, distance: 53.7
click at [422, 239] on div "51184-AD-2 93598 63659-1 12498-Z 93659 81754-Y 47721-CC 56742 93591 38546 60417…" at bounding box center [381, 137] width 762 height 204
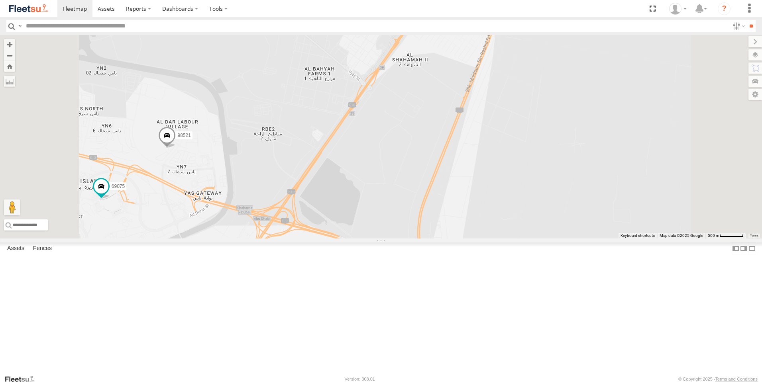
click at [176, 148] on span at bounding box center [167, 138] width 18 height 22
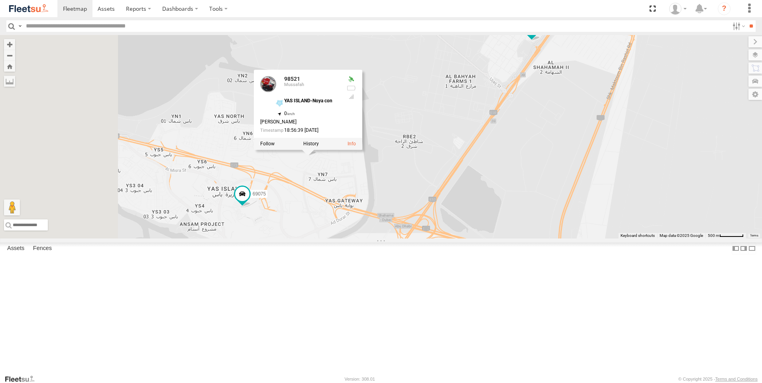
drag, startPoint x: 258, startPoint y: 255, endPoint x: 405, endPoint y: 261, distance: 147.2
click at [405, 239] on div "51184-AD-2 93598 63659-1 12498-Z 93659 81754-Y 47721-CC 56742 93591 38546 60417…" at bounding box center [381, 137] width 762 height 204
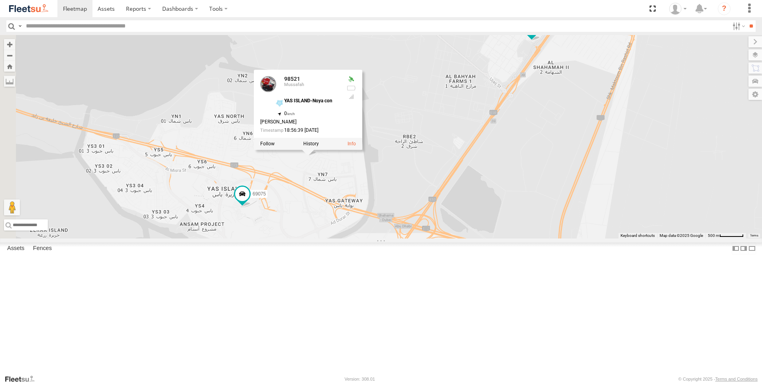
click at [387, 239] on div "51184-AD-2 93598 63659-1 12498-Z 93659 81754-Y 47721-CC 56742 93591 38546 60417…" at bounding box center [381, 137] width 762 height 204
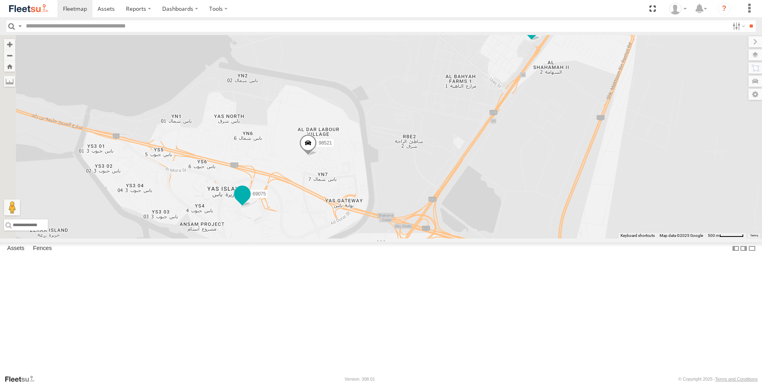
click at [249, 201] on span at bounding box center [242, 194] width 14 height 14
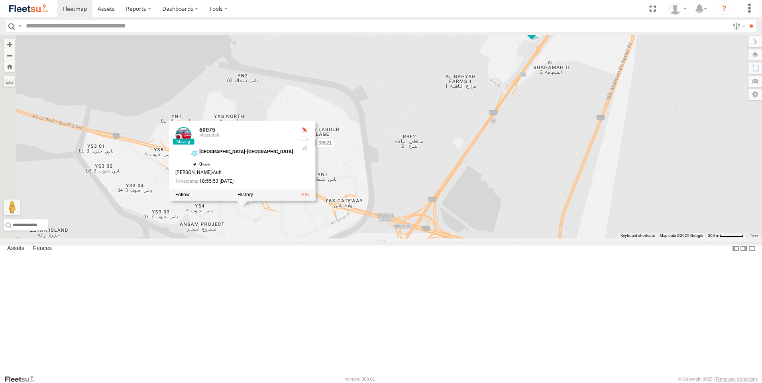
click at [342, 239] on div "51184-AD-2 93598 63659-1 12498-Z 93659 81754-Y 47721-CC 56742 93591 38546 60417…" at bounding box center [381, 137] width 762 height 204
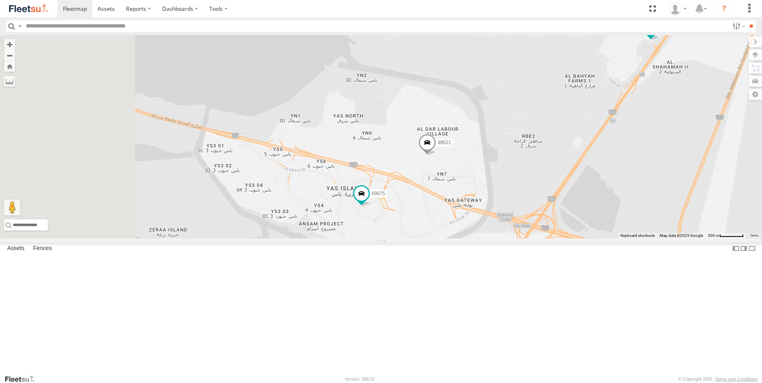
drag, startPoint x: 342, startPoint y: 301, endPoint x: 463, endPoint y: 300, distance: 120.7
click at [463, 239] on div "51184-AD-2 93598 63659-1 12498-Z 93659 81754-Y 47721-CC 56742 93591 38546 60417…" at bounding box center [381, 137] width 762 height 204
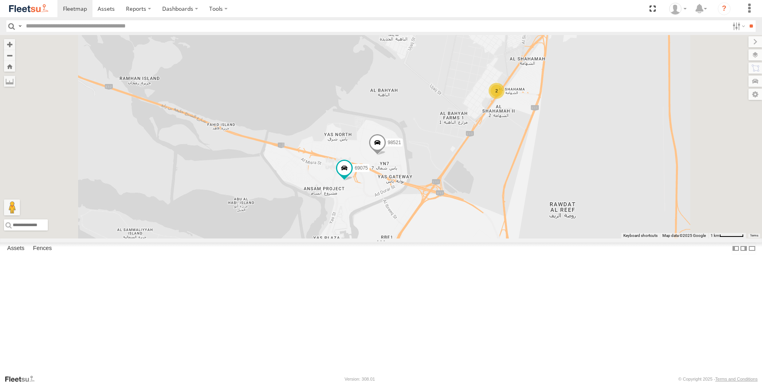
drag, startPoint x: 442, startPoint y: 336, endPoint x: 437, endPoint y: 285, distance: 51.3
click at [437, 239] on div "51184-AD-2 93598 63659-1 12498-Z 93659 81754-Y 47721-CC 56742 93591 38546 60417…" at bounding box center [381, 137] width 762 height 204
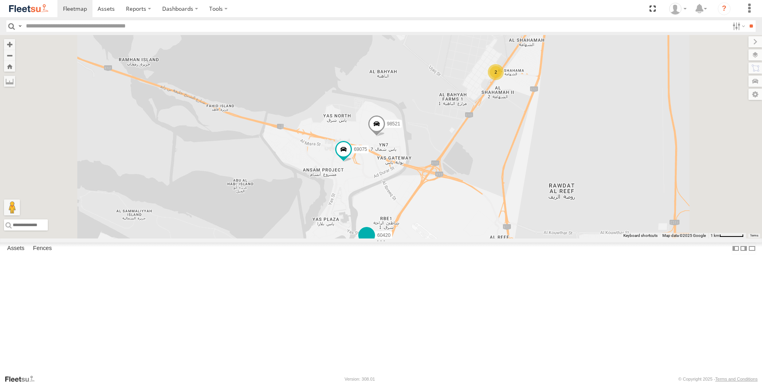
click at [375, 248] on span at bounding box center [367, 238] width 18 height 22
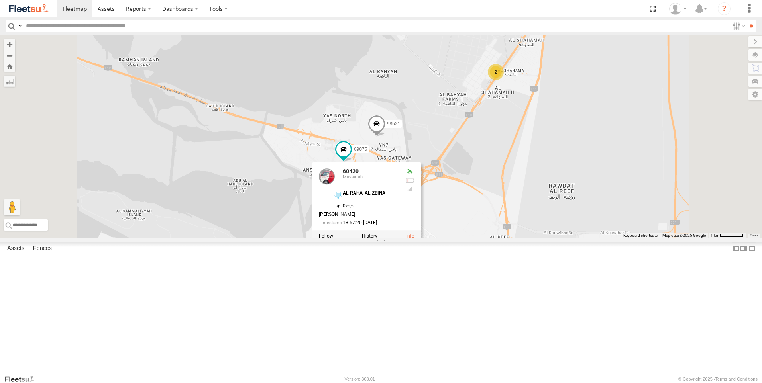
click at [411, 239] on div "51184-AD-2 93598 63659-1 12498-Z 93659 81754-Y 47721-CC 56742 93591 38546 60417…" at bounding box center [381, 137] width 762 height 204
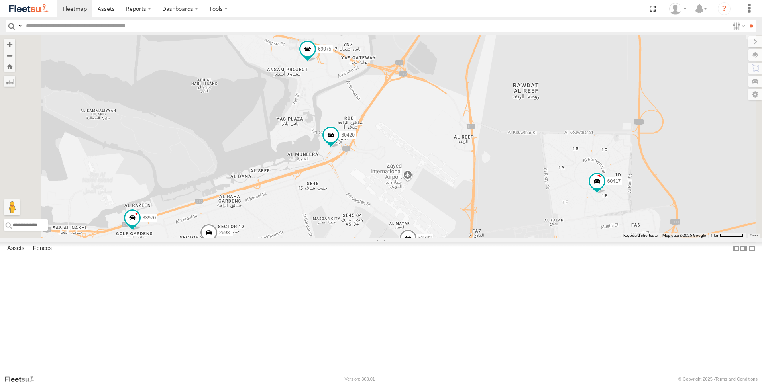
drag, startPoint x: 424, startPoint y: 332, endPoint x: 387, endPoint y: 228, distance: 110.4
click at [387, 228] on div "51184-AD-2 93598 63659-1 12498-Z 93659 81754-Y 47721-CC 56742 93591 38546 60417…" at bounding box center [381, 137] width 762 height 204
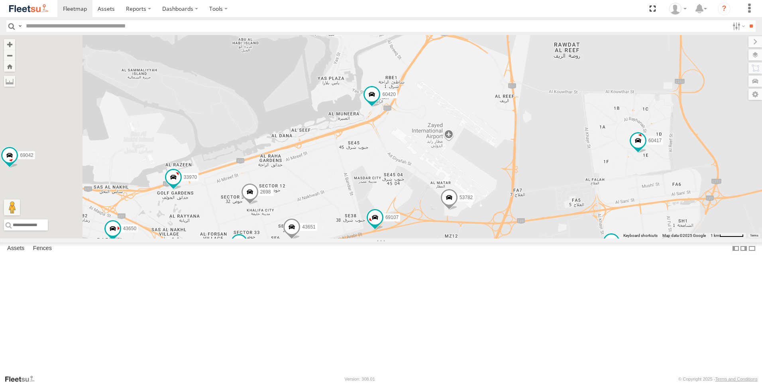
drag, startPoint x: 377, startPoint y: 290, endPoint x: 422, endPoint y: 245, distance: 63.1
click at [422, 239] on div "51184-AD-2 93598 63659-1 12498-Z 93659 81754-Y 47721-CC 56742 93591 38546 60417…" at bounding box center [381, 137] width 762 height 204
click at [458, 210] on span at bounding box center [449, 200] width 18 height 22
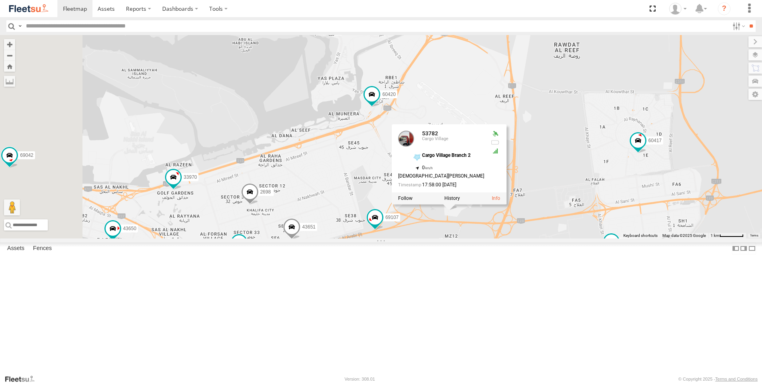
click at [523, 239] on div "51184-AD-2 93598 63659-1 12498-Z 93659 81754-Y 47721-CC 56742 93591 38546 60417…" at bounding box center [381, 137] width 762 height 204
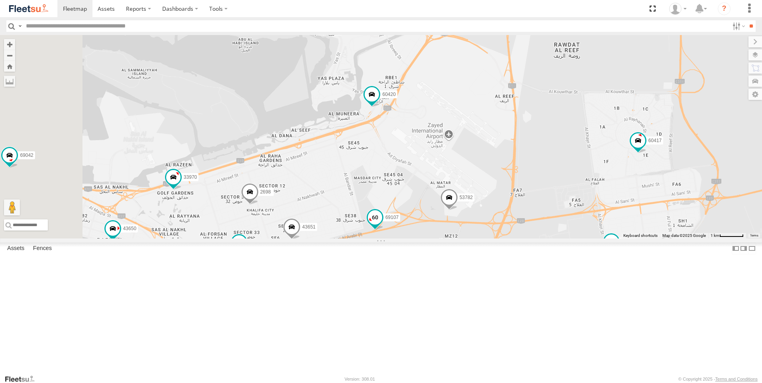
click at [382, 225] on span at bounding box center [375, 217] width 14 height 14
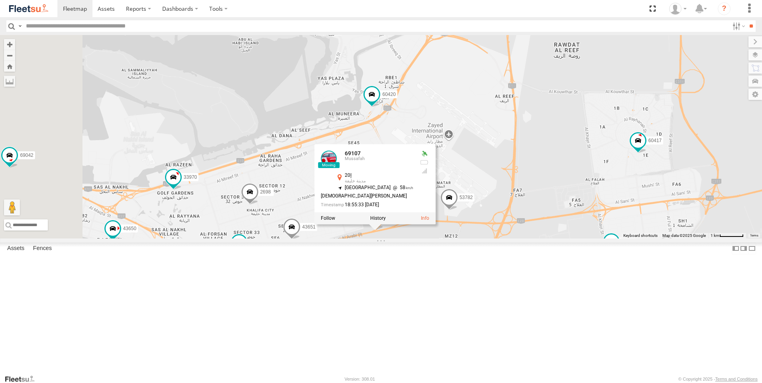
click at [443, 239] on div "51184-AD-2 93598 63659-1 12498-Z 93659 81754-Y 47721-CC 56742 93591 38546 60417…" at bounding box center [381, 137] width 762 height 204
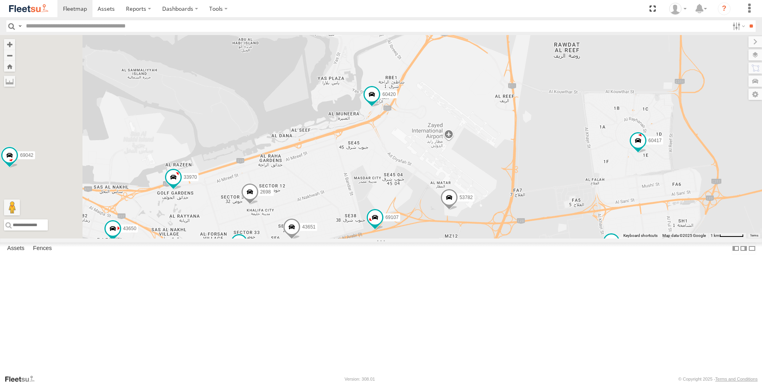
click at [300, 239] on span at bounding box center [292, 229] width 18 height 22
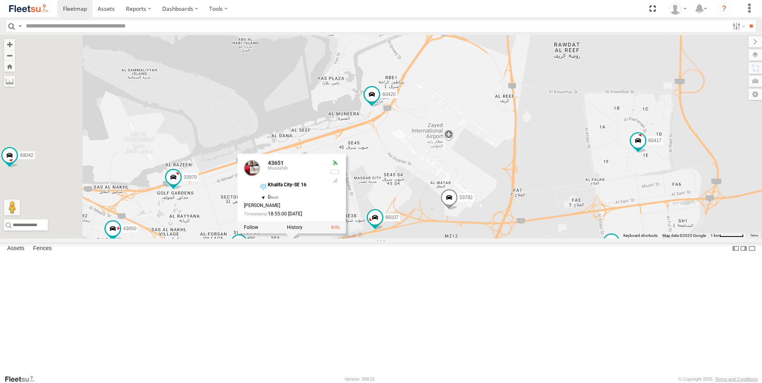
click at [371, 239] on div "51184-AD-2 93598 63659-1 12498-Z 93659 81754-Y 47721-CC 56742 93591 38546 60417…" at bounding box center [381, 137] width 762 height 204
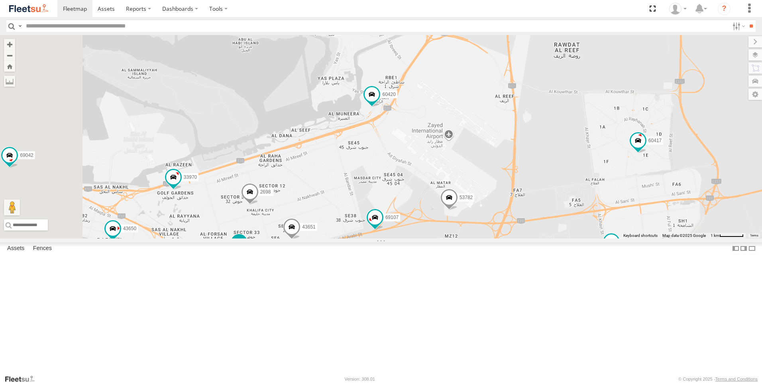
click at [246, 250] on span at bounding box center [239, 242] width 14 height 14
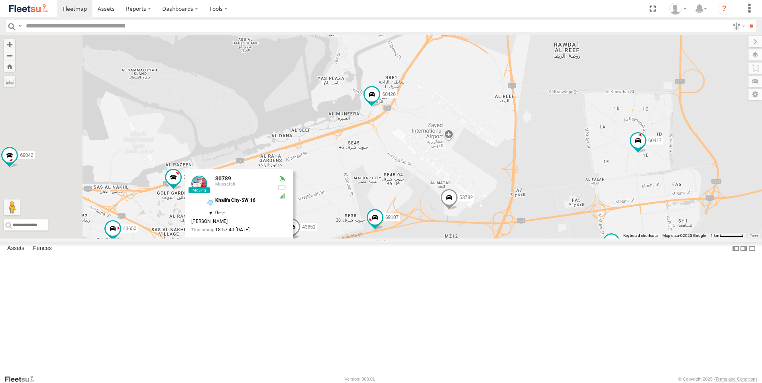
click at [341, 239] on div "51184-AD-2 93598 63659-1 12498-Z 93659 81754-Y 47721-CC 56742 93591 38546 60417…" at bounding box center [381, 137] width 762 height 204
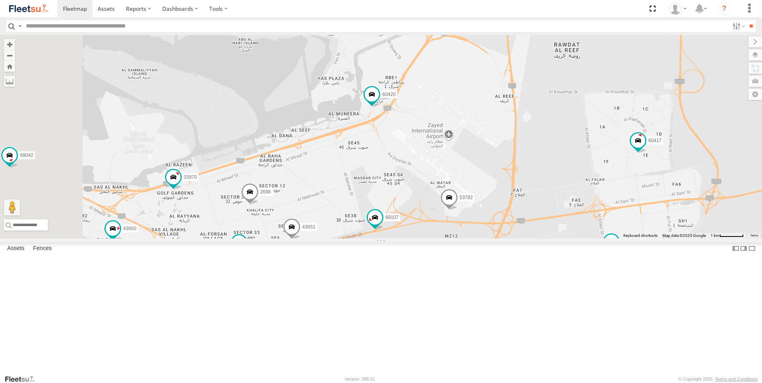
click at [259, 204] on span at bounding box center [250, 194] width 18 height 22
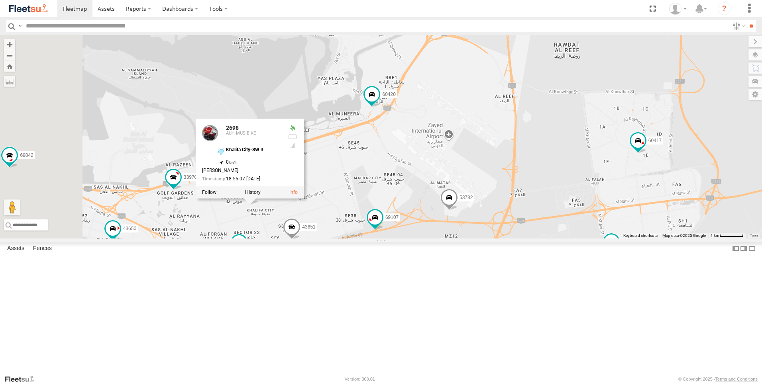
click at [314, 239] on div "51184-AD-2 93598 63659-1 12498-Z 93659 81754-Y 47721-CC 56742 93591 38546 60417…" at bounding box center [381, 137] width 762 height 204
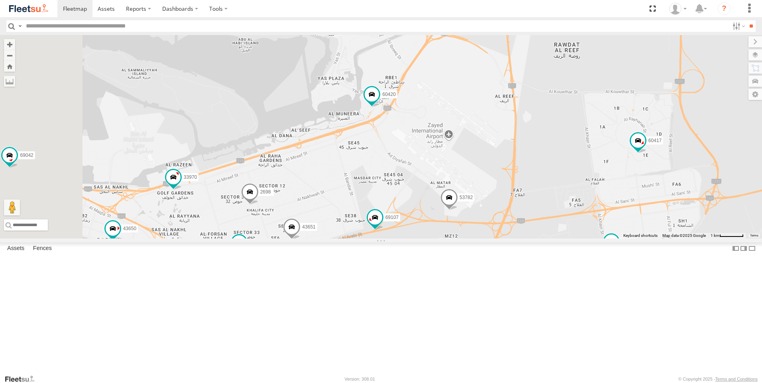
click at [259, 204] on span at bounding box center [250, 194] width 18 height 22
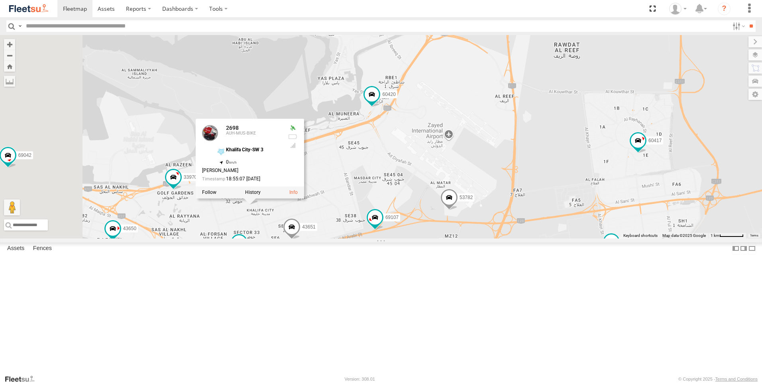
click at [311, 239] on div "51184-AD-2 93598 63659-1 12498-Z 93659 81754-Y 47721-CC 56742 93591 38546 60417…" at bounding box center [381, 137] width 762 height 204
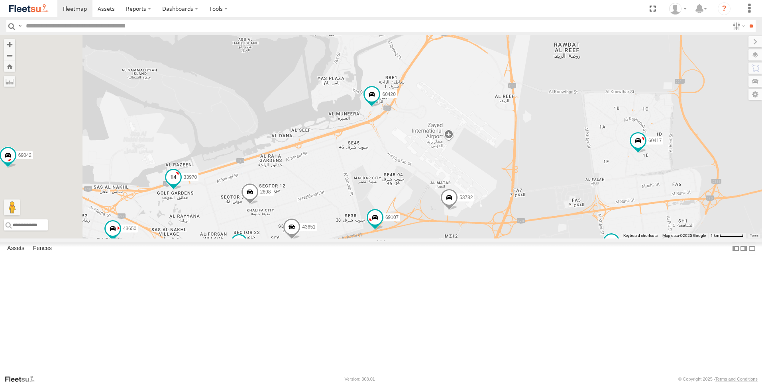
click at [181, 184] on span at bounding box center [173, 177] width 14 height 14
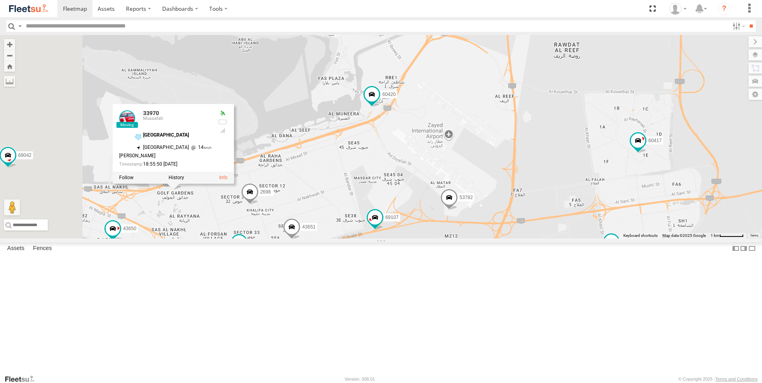
click at [280, 239] on div "51184-AD-2 93598 63659-1 12498-Z 93659 81754-Y 47721-CC 56742 93591 38546 60417…" at bounding box center [381, 137] width 762 height 204
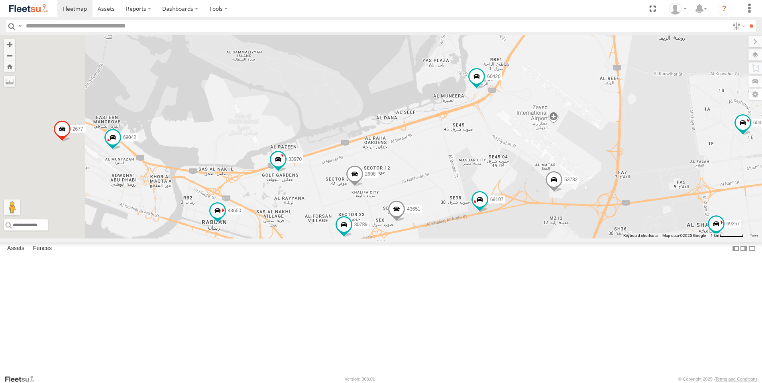
drag, startPoint x: 281, startPoint y: 287, endPoint x: 388, endPoint y: 269, distance: 107.9
click at [388, 239] on div "51184-AD-2 93598 63659-1 12498-Z 93659 81754-Y 47721-CC 56742 93591 38546 60417…" at bounding box center [381, 137] width 762 height 204
click at [225, 218] on span at bounding box center [217, 211] width 14 height 14
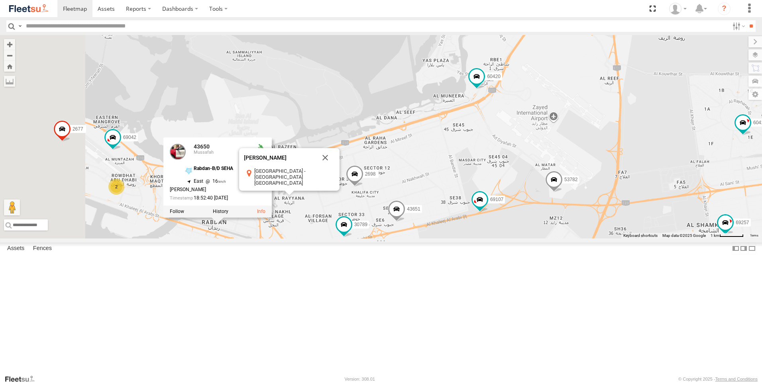
click at [324, 239] on div "51184-AD-2 93598 63659-1 12498-Z 93659 81754-Y 47721-CC 56742 93591 38546 60417…" at bounding box center [381, 137] width 762 height 204
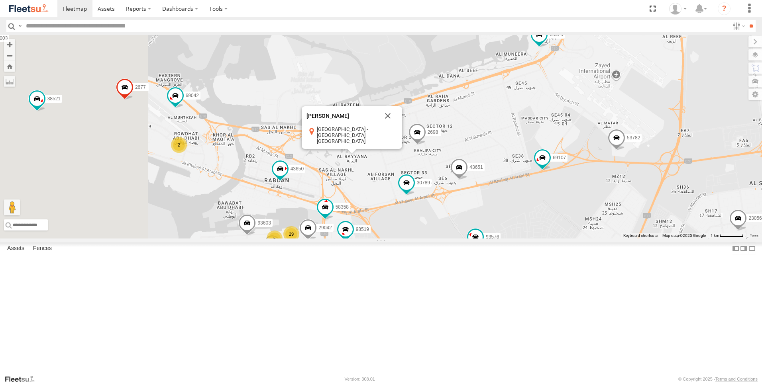
drag, startPoint x: 322, startPoint y: 315, endPoint x: 385, endPoint y: 273, distance: 76.0
click at [385, 239] on div "51184-AD-2 93598 63659-1 12498-Z 93659 81754-Y 47721-CC 56742 93591 38546 60417…" at bounding box center [381, 137] width 762 height 204
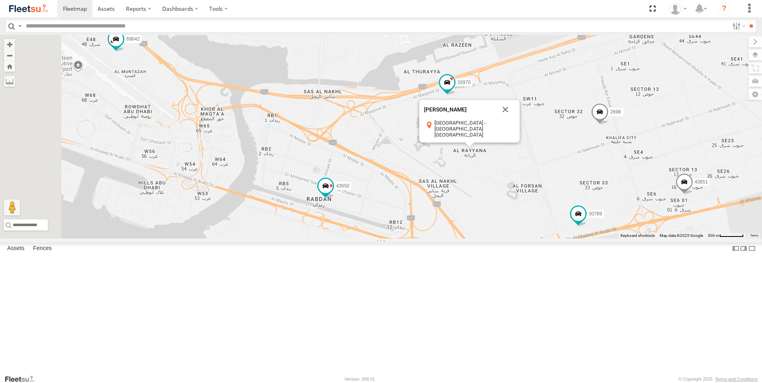
drag, startPoint x: 385, startPoint y: 263, endPoint x: 461, endPoint y: 317, distance: 93.1
click at [461, 239] on div "51184-AD-2 93598 63659-1 12498-Z 93659 81754-Y 47721-CC 56742 93591 38546 60417…" at bounding box center [381, 137] width 762 height 204
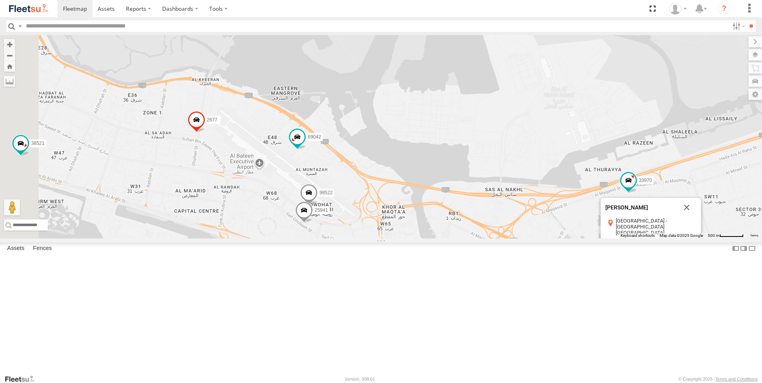
drag, startPoint x: 313, startPoint y: 241, endPoint x: 419, endPoint y: 291, distance: 117.3
click at [419, 239] on div "51184-AD-2 93598 63659-1 12498-Z 93659 81754-Y 47721-CC 56742 93591 38546 60417…" at bounding box center [381, 137] width 762 height 204
click at [313, 223] on span at bounding box center [304, 213] width 18 height 22
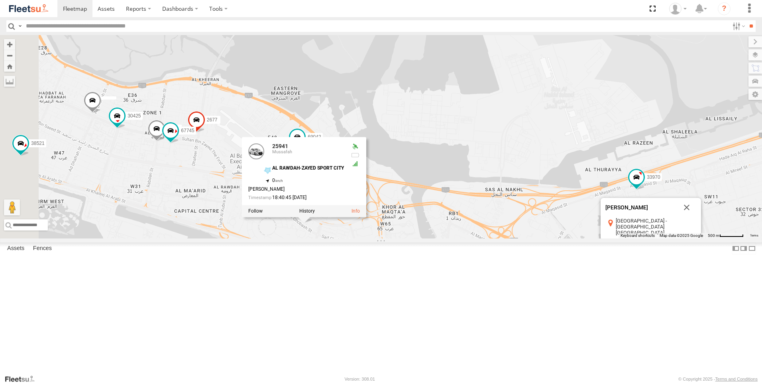
click at [400, 239] on div "51184-AD-2 93598 63659-1 12498-Z 93659 81754-Y 47721-CC 56742 93591 38546 60417…" at bounding box center [381, 137] width 762 height 204
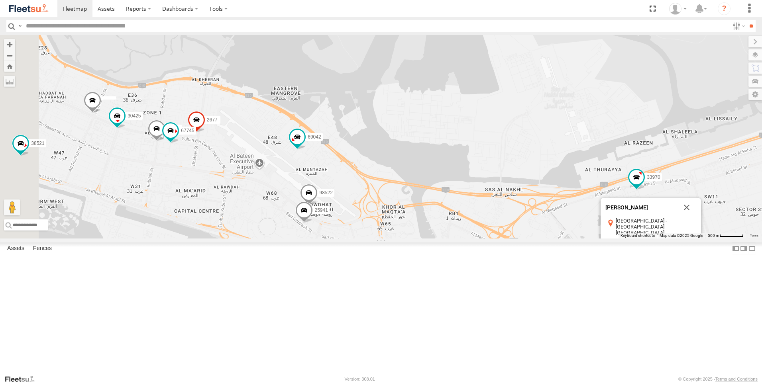
click at [313, 223] on span at bounding box center [304, 213] width 18 height 22
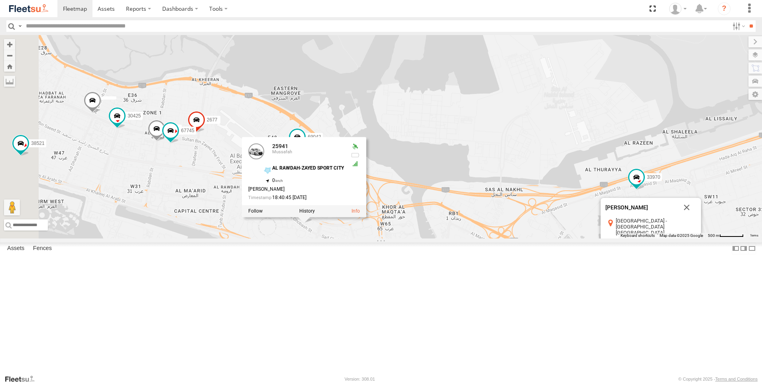
click at [387, 239] on div "51184-AD-2 93598 63659-1 12498-Z 93659 81754-Y 47721-CC 56742 93591 38546 60417…" at bounding box center [381, 137] width 762 height 204
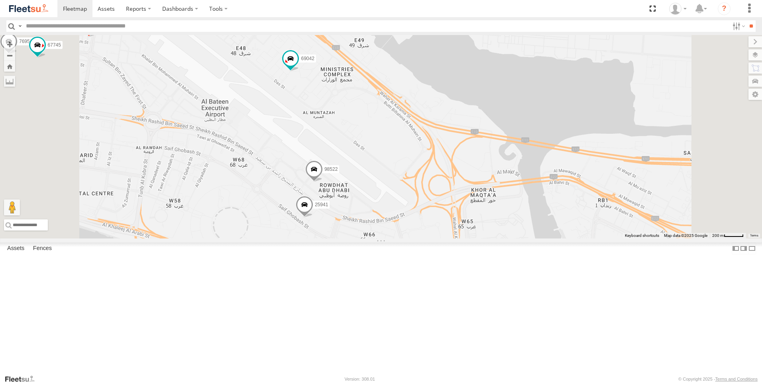
click at [313, 218] on span at bounding box center [305, 207] width 18 height 22
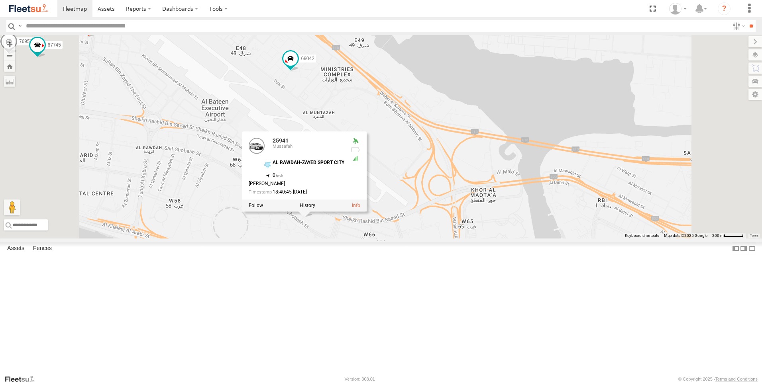
click at [392, 239] on div "51184-AD-2 93598 63659-1 12498-Z 93659 81754-Y 47721-CC 56742 93591 38546 60417…" at bounding box center [381, 137] width 762 height 204
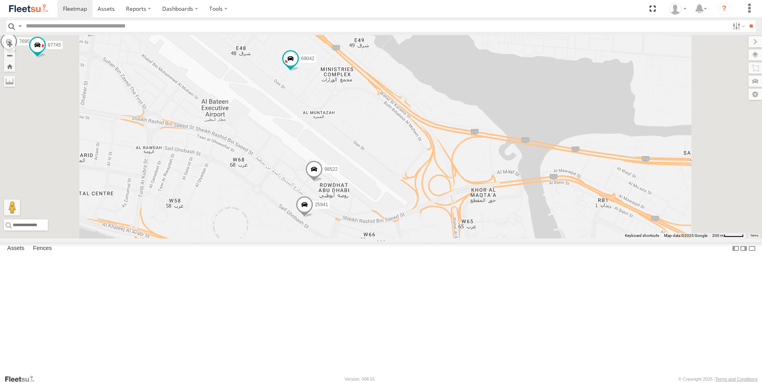
click at [323, 182] on span at bounding box center [314, 172] width 18 height 22
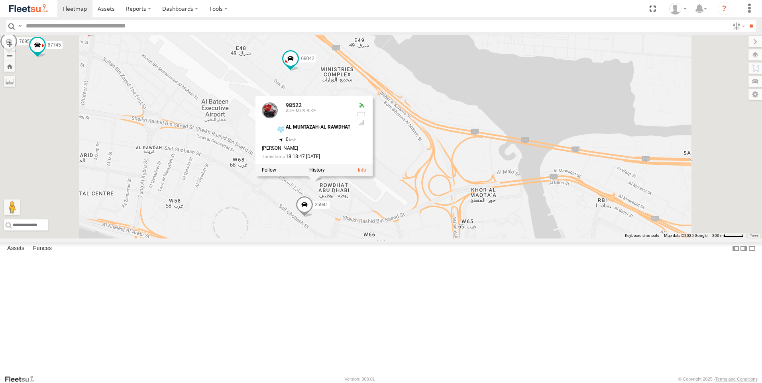
click at [332, 239] on div "51184-AD-2 93598 63659-1 12498-Z 93659 81754-Y 47721-CC 56742 93591 38546 60417…" at bounding box center [381, 137] width 762 height 204
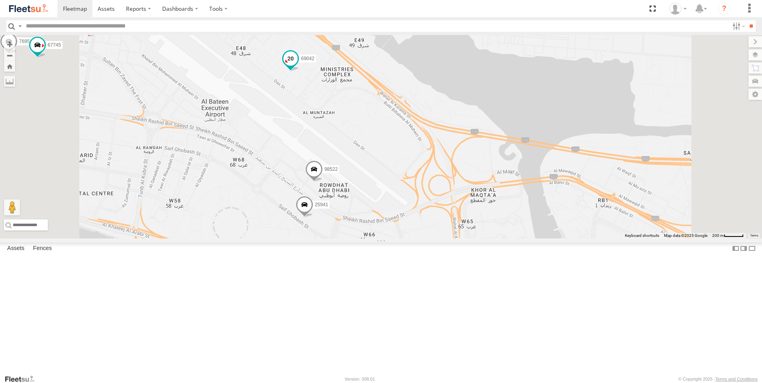
click at [298, 66] on span at bounding box center [290, 58] width 14 height 14
click at [336, 181] on div "51184-AD-2 93598 63659-1 12498-Z 93659 81754-Y 47721-CC 56742 93591 38546 60417…" at bounding box center [381, 137] width 762 height 204
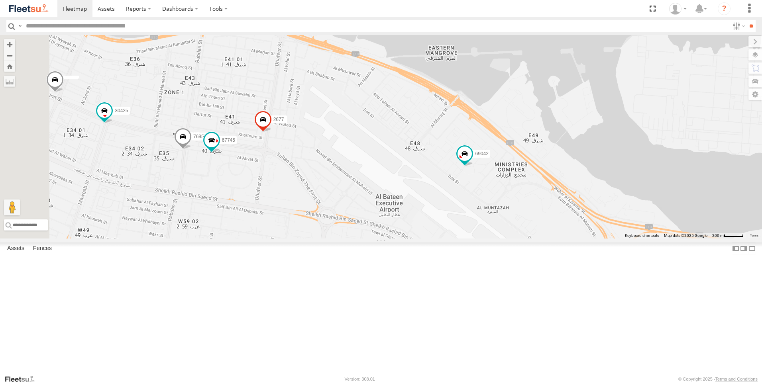
drag, startPoint x: 299, startPoint y: 157, endPoint x: 474, endPoint y: 253, distance: 199.2
click at [474, 239] on div "51184-AD-2 93598 63659-1 12498-Z 93659 81754-Y 47721-CC 56742 93591 38546 60417…" at bounding box center [381, 137] width 762 height 204
click at [272, 132] on span at bounding box center [263, 122] width 18 height 22
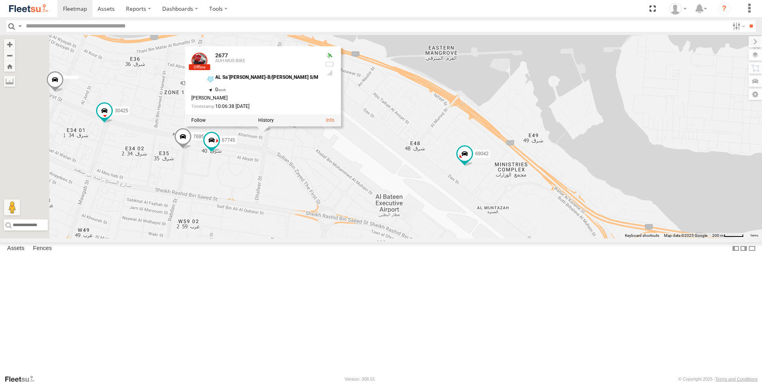
click at [352, 225] on div "51184-AD-2 93598 63659-1 12498-Z 93659 81754-Y 47721-CC 56742 93591 38546 60417…" at bounding box center [381, 137] width 762 height 204
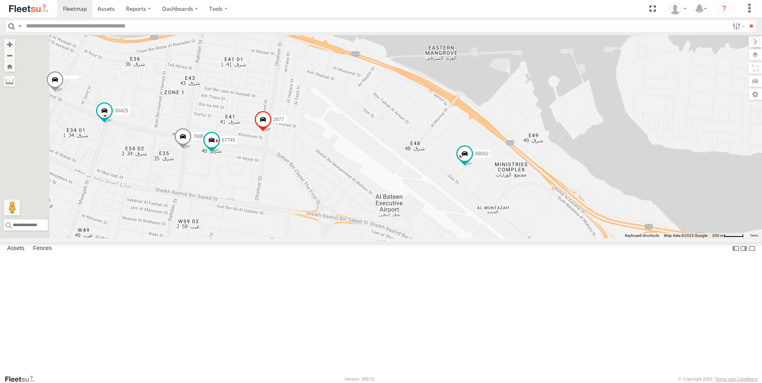
click at [272, 132] on span at bounding box center [263, 122] width 18 height 22
click at [362, 238] on div "2677 30425 68980 67745 98522 69042 76959 Al Rayyana Al Rayyana Khalifa City - A…" at bounding box center [381, 137] width 762 height 204
click at [219, 147] on span at bounding box center [211, 140] width 14 height 14
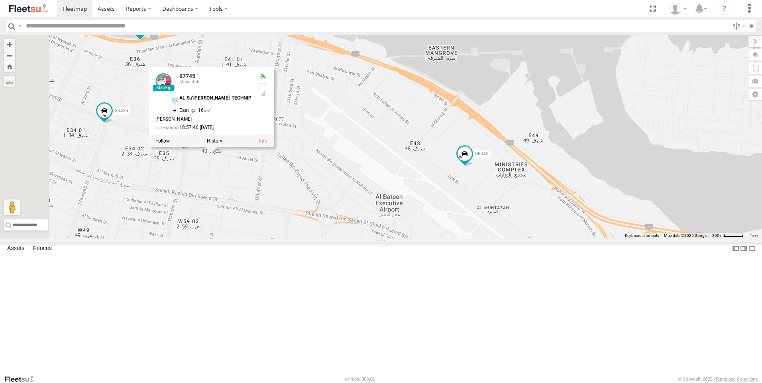
click at [301, 239] on div "2677 30425 68980 67745 98522 69042 76959 67745 Mussafah AL Sa`adah-TECHNIP 24.4…" at bounding box center [381, 137] width 762 height 204
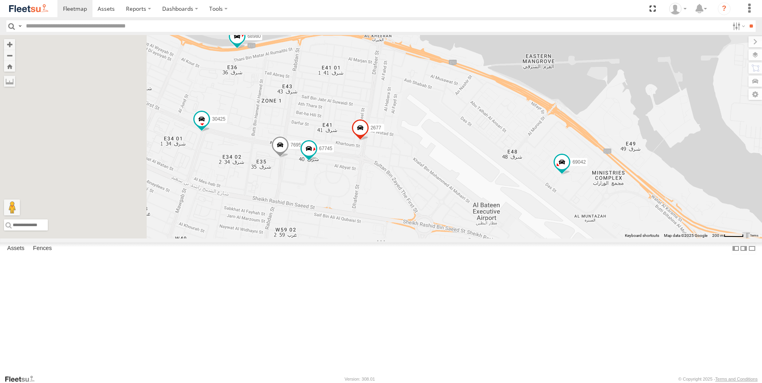
drag, startPoint x: 299, startPoint y: 255, endPoint x: 400, endPoint y: 264, distance: 101.6
click at [400, 239] on div "2677 30425 68980 67745 98522 69042 76959 Al Rayyana Al Rayyana Khalifa City - A…" at bounding box center [381, 137] width 762 height 204
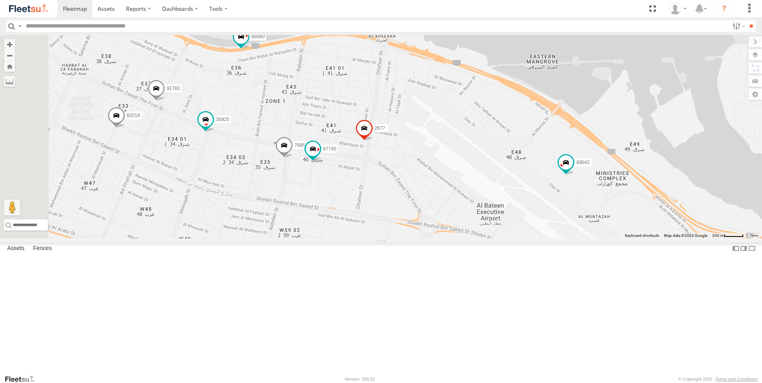
click at [293, 158] on span at bounding box center [284, 147] width 18 height 22
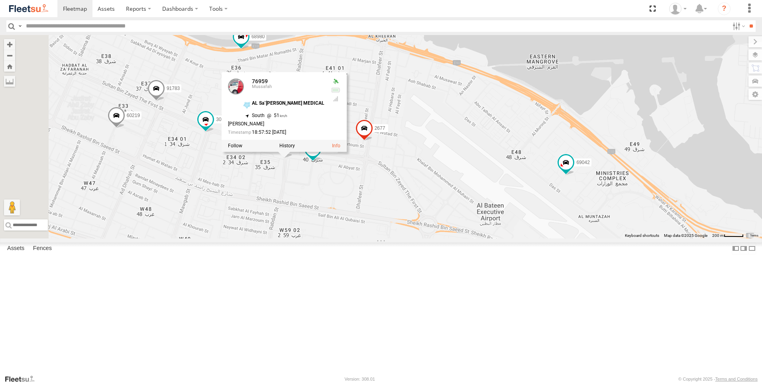
click at [327, 239] on div "2677 30425 68980 67745 98522 69042 76959 60219 91783 76959 Mussafah AL Sa`adah-…" at bounding box center [381, 137] width 762 height 204
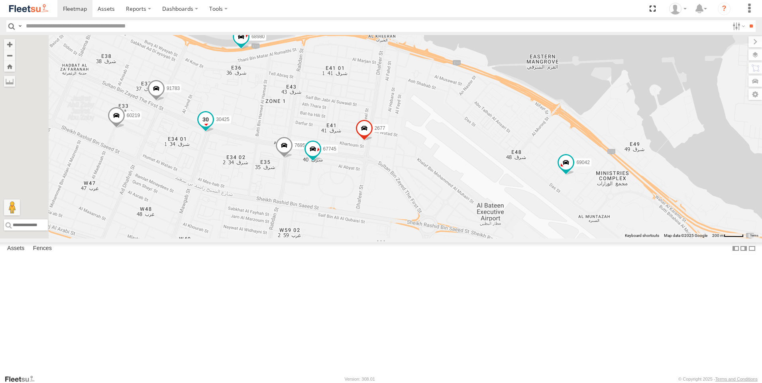
click at [213, 127] on span at bounding box center [205, 119] width 14 height 14
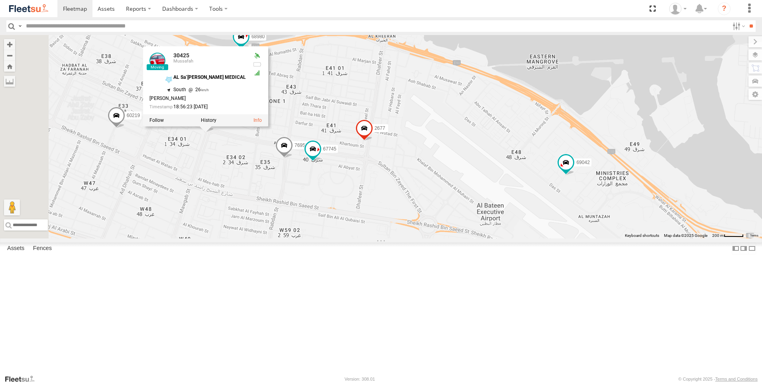
click at [285, 228] on div "2677 30425 68980 67745 98522 69042 76959 60219 91783 30425 Mussafah AL Sa`adah-…" at bounding box center [381, 137] width 762 height 204
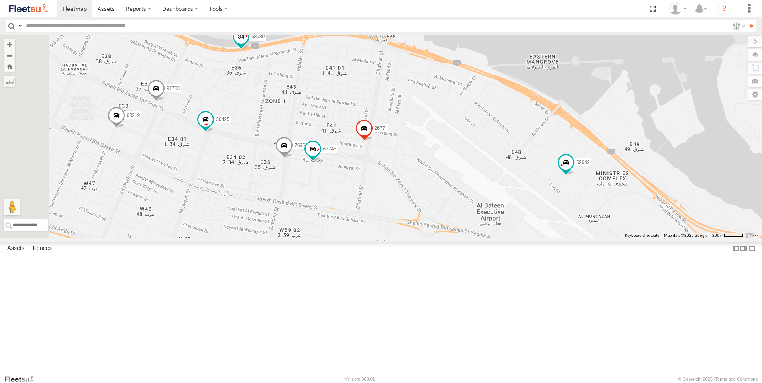
click at [248, 44] on span at bounding box center [241, 36] width 14 height 14
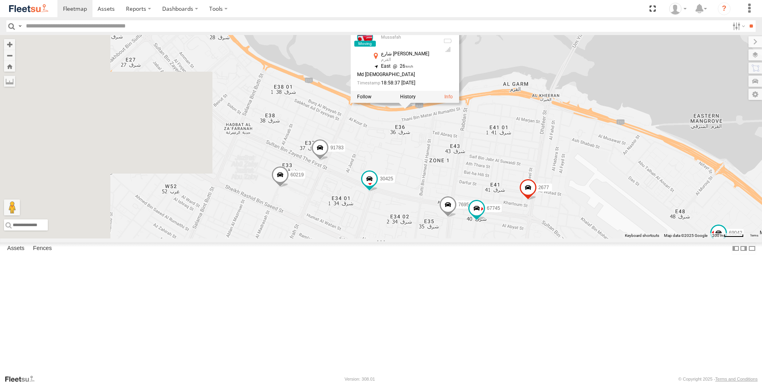
drag, startPoint x: 302, startPoint y: 140, endPoint x: 467, endPoint y: 200, distance: 175.7
click at [467, 200] on div "2677 30425 68980 67745 98522 69042 76959 60219 91783 68980 Mussafah شارع الشيخ …" at bounding box center [381, 137] width 762 height 204
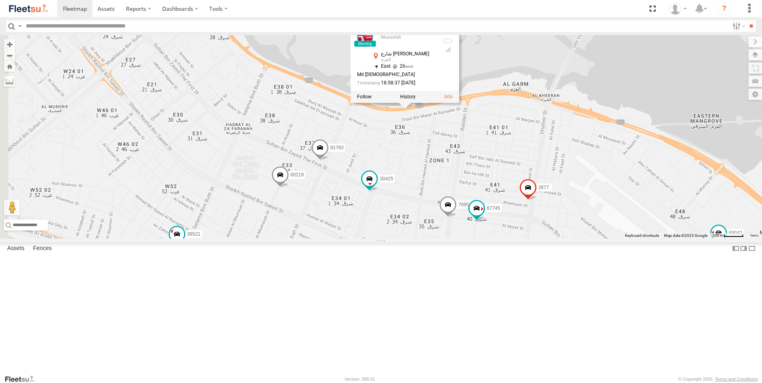
click at [329, 161] on span at bounding box center [320, 150] width 18 height 22
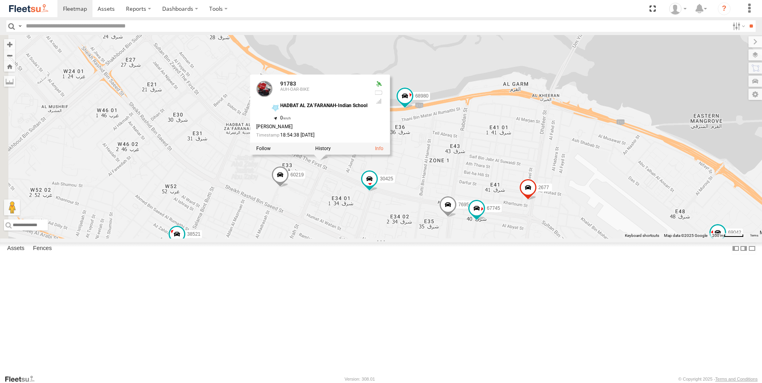
click at [289, 188] on span at bounding box center [280, 177] width 18 height 22
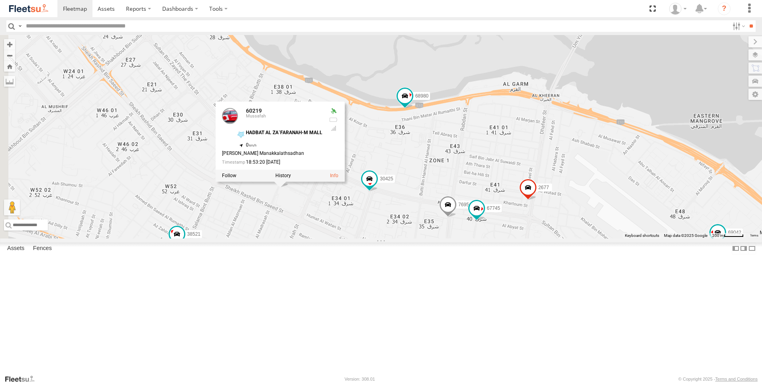
click at [337, 239] on div "2677 30425 68980 67745 98522 69042 76959 60219 91783 38521 60219 Mussafah HADBA…" at bounding box center [381, 137] width 762 height 204
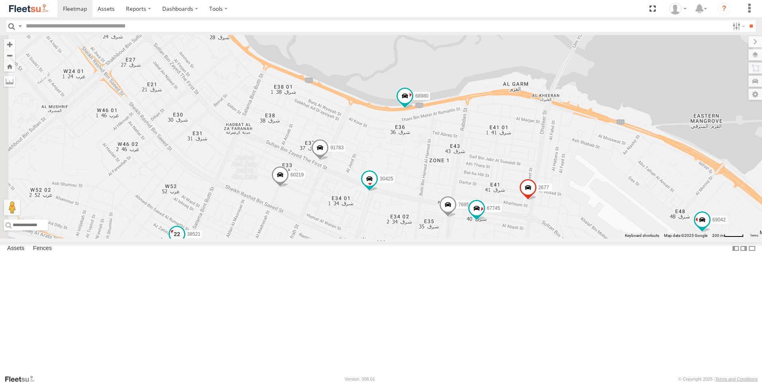
click at [184, 241] on span at bounding box center [177, 234] width 14 height 14
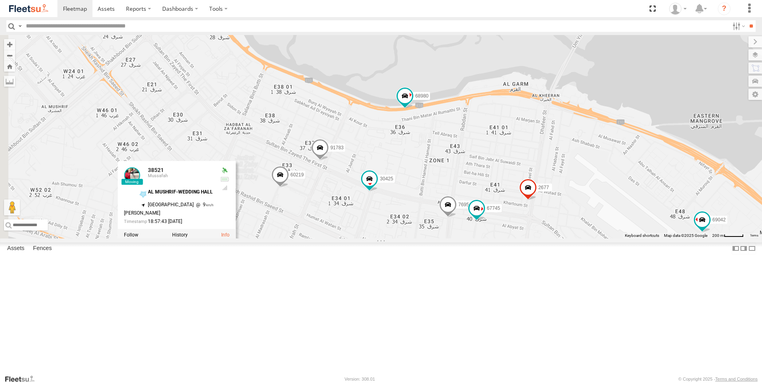
click at [394, 239] on div "2677 30425 68980 67745 98522 69042 76959 60219 91783 38521 38521 Mussafah AL MU…" at bounding box center [381, 137] width 762 height 204
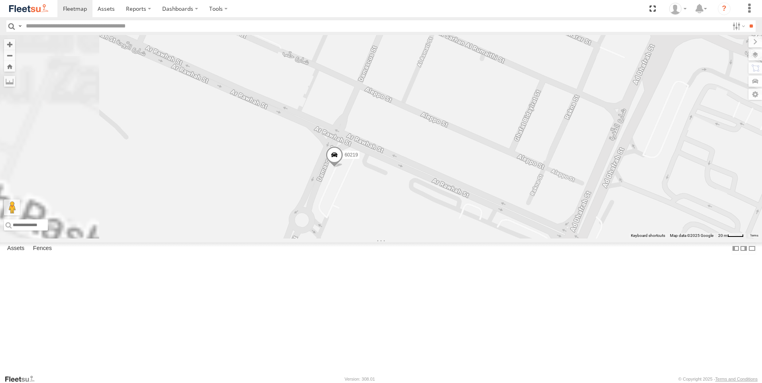
drag, startPoint x: 369, startPoint y: 237, endPoint x: 540, endPoint y: 316, distance: 187.7
click at [540, 239] on div "2677 30425 68980 67745 98522 69042 76959 60219 91783 38521 Al Rayyana Al Rayyan…" at bounding box center [381, 137] width 762 height 204
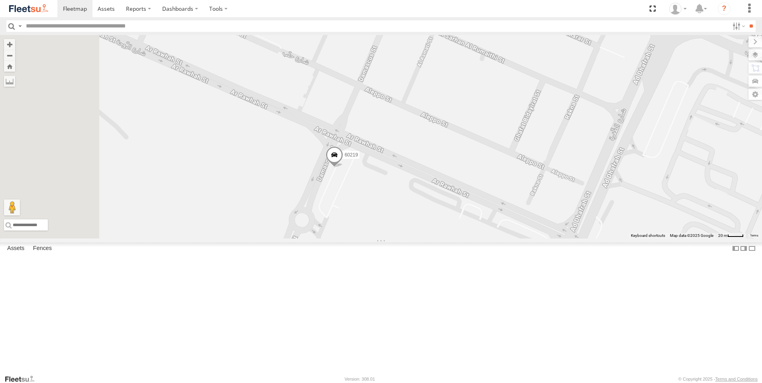
click at [343, 168] on span at bounding box center [335, 157] width 18 height 22
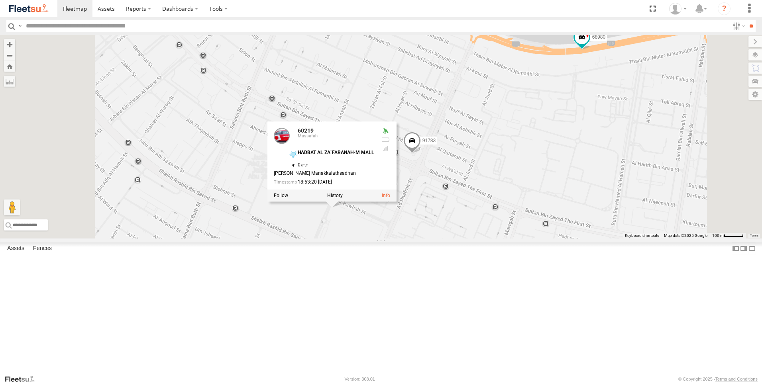
click at [431, 239] on div "2677 30425 68980 67745 98522 69042 76959 60219 91783 38521 60219 Mussafah HADBA…" at bounding box center [381, 137] width 762 height 204
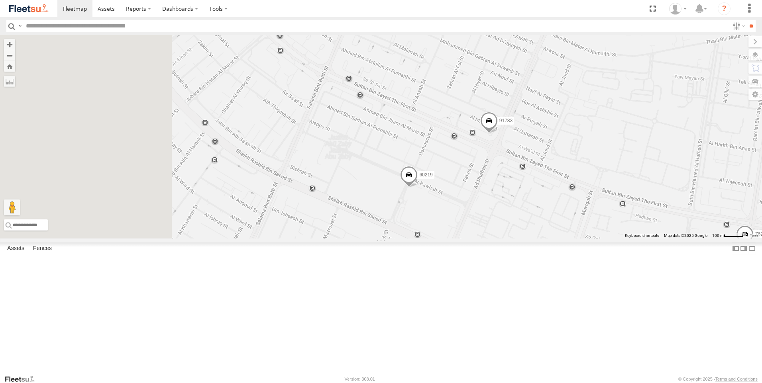
drag, startPoint x: 406, startPoint y: 292, endPoint x: 487, endPoint y: 272, distance: 83.0
click at [487, 239] on div "2677 30425 68980 67745 98522 69042 76959 60219 91783 38521 Al Rayyana Al Rayyan…" at bounding box center [381, 137] width 762 height 204
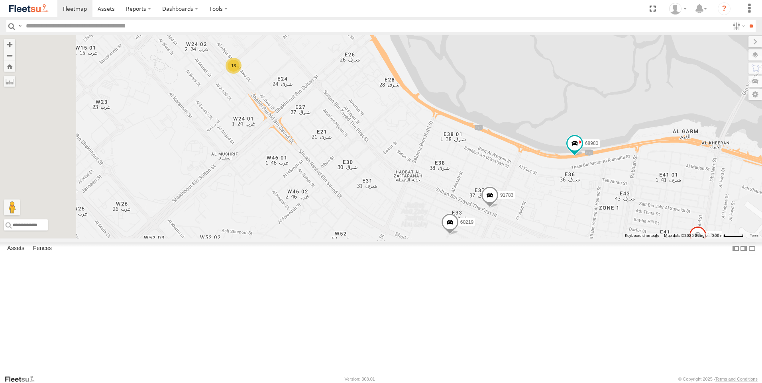
drag, startPoint x: 383, startPoint y: 249, endPoint x: 453, endPoint y: 301, distance: 86.9
click at [453, 239] on div "2677 30425 68980 67745 98522 69042 76959 60219 91783 38521 13 74003 77509 Al Ra…" at bounding box center [381, 137] width 762 height 204
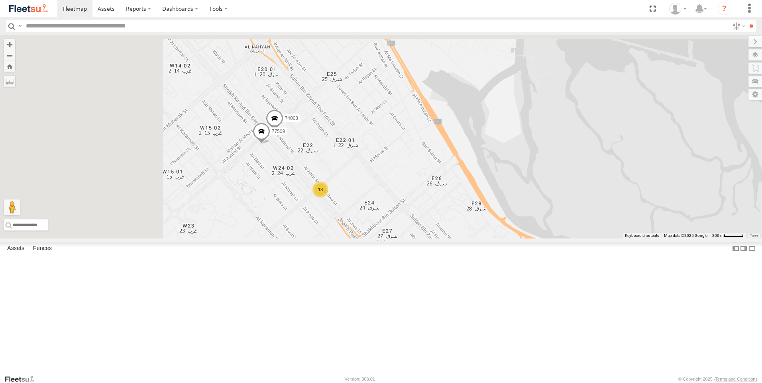
drag, startPoint x: 363, startPoint y: 183, endPoint x: 449, endPoint y: 304, distance: 148.0
click at [449, 239] on div "2677 30425 68980 67745 98522 69042 76959 60219 91783 38521 13 74003 77509 Al Ra…" at bounding box center [381, 137] width 762 height 204
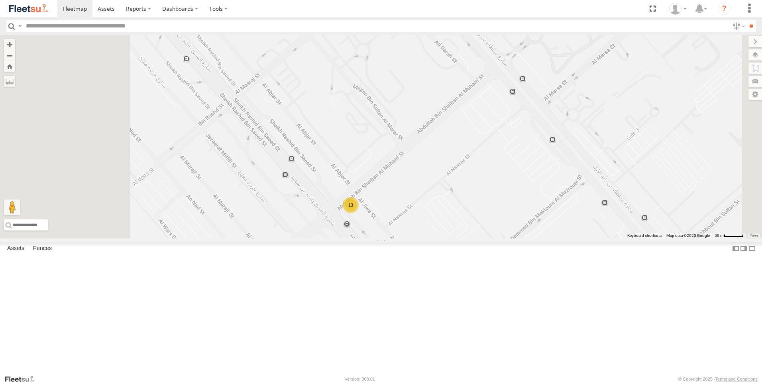
drag, startPoint x: 411, startPoint y: 226, endPoint x: 471, endPoint y: 324, distance: 115.4
click at [471, 239] on div "2677 30425 68980 67745 98522 69042 76959 60219 91783 38521 74003 77509 30788 93…" at bounding box center [381, 137] width 762 height 204
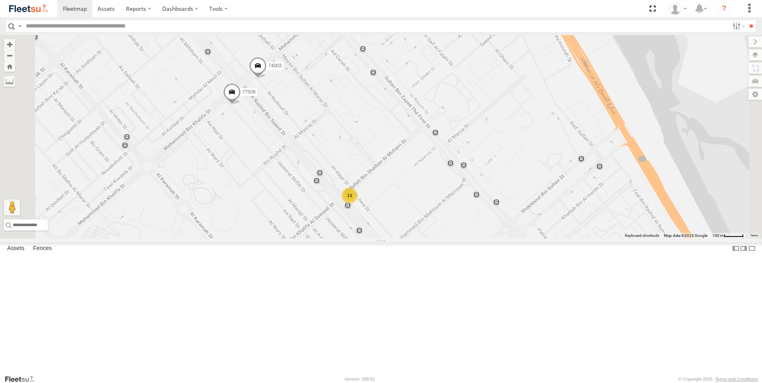
click at [267, 78] on span at bounding box center [258, 68] width 18 height 22
click at [241, 105] on span at bounding box center [232, 94] width 18 height 22
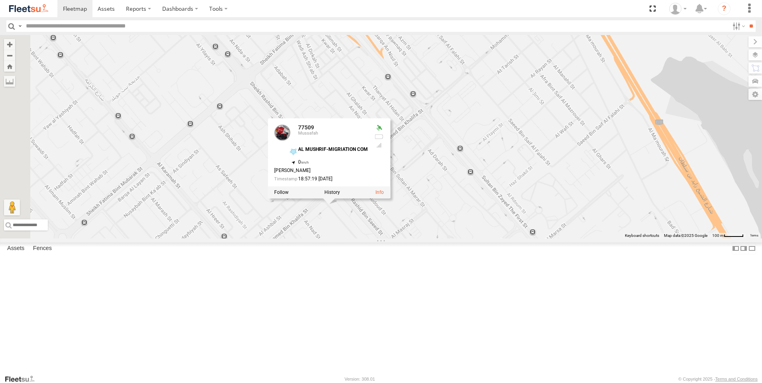
drag, startPoint x: 346, startPoint y: 217, endPoint x: 452, endPoint y: 325, distance: 151.3
click at [452, 239] on div "2677 30425 68980 67745 98522 69042 76959 60219 91783 38521 74003 77509 30788 93…" at bounding box center [381, 137] width 762 height 204
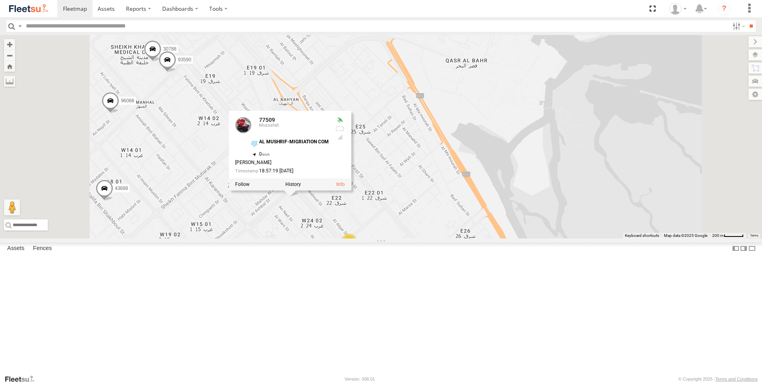
click at [298, 178] on div "2677 30425 68980 67745 98522 69042 76959 60219 91783 38521 74003 77509 80649 93…" at bounding box center [381, 137] width 762 height 204
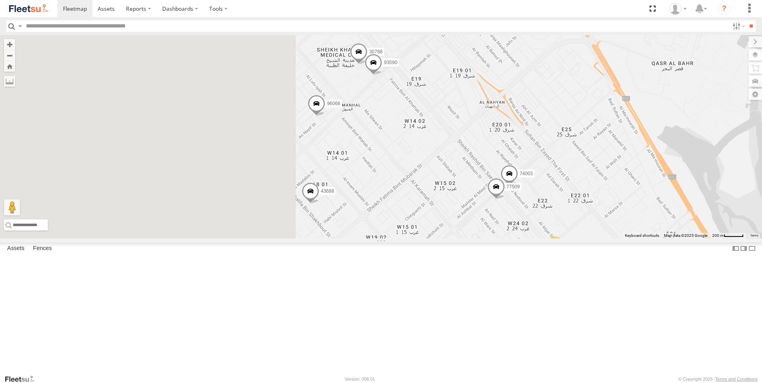
drag, startPoint x: 293, startPoint y: 163, endPoint x: 502, endPoint y: 173, distance: 209.8
click at [505, 166] on div "2677 30425 68980 67745 98522 69042 76959 60219 91783 38521 74003 77509 80649 93…" at bounding box center [381, 137] width 762 height 204
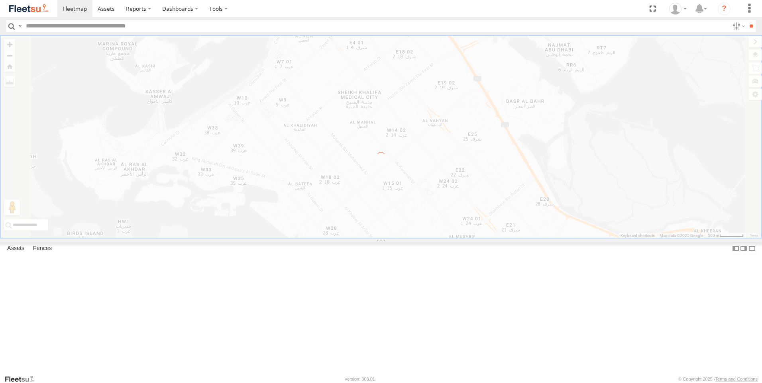
click at [41, 27] on input "text" at bounding box center [376, 26] width 706 height 12
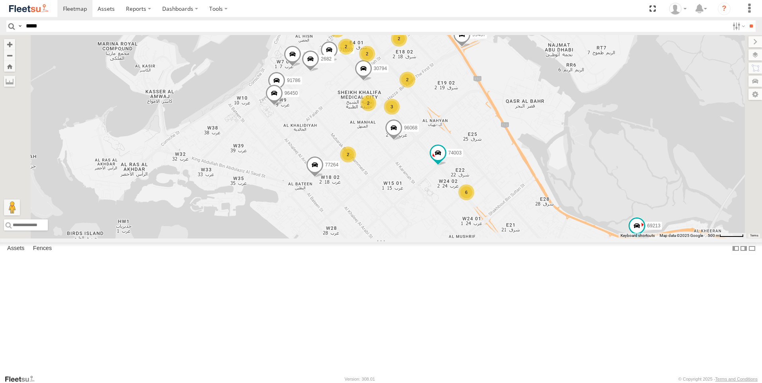
type input "*****"
click at [746, 20] on input "**" at bounding box center [750, 26] width 9 height 12
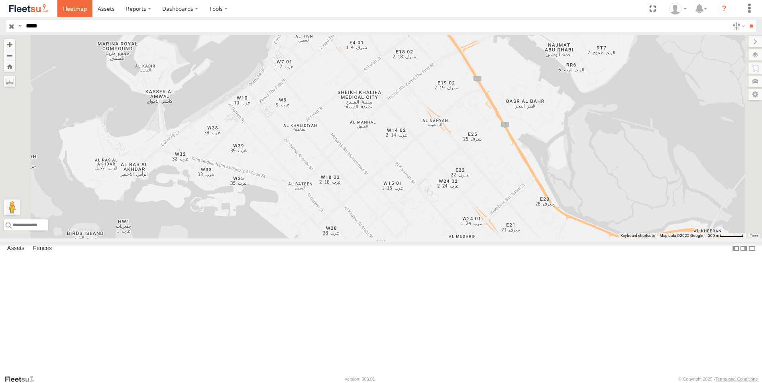
click at [84, 9] on span at bounding box center [75, 9] width 24 height 8
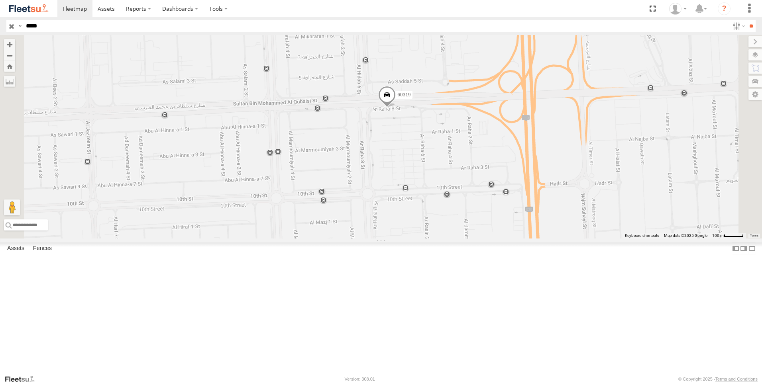
click at [396, 107] on span at bounding box center [387, 97] width 18 height 22
click at [367, 239] on div "60319 60319 Mussafah Musaffah-M3 24.37314 , 54.51721 0 Ahsan Ishaq 19:20:39 25/…" at bounding box center [381, 137] width 762 height 204
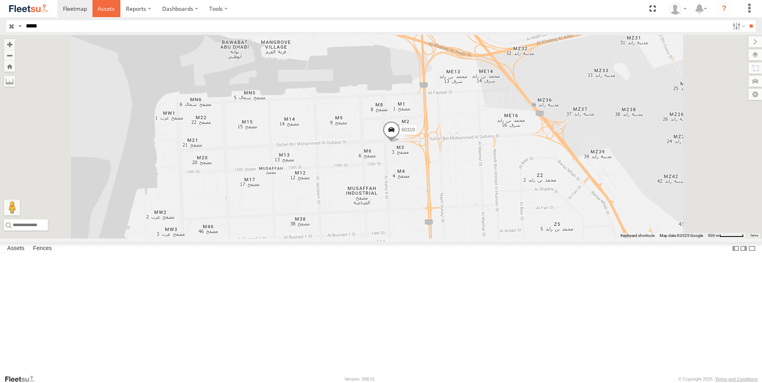
click at [108, 11] on span at bounding box center [106, 9] width 17 height 8
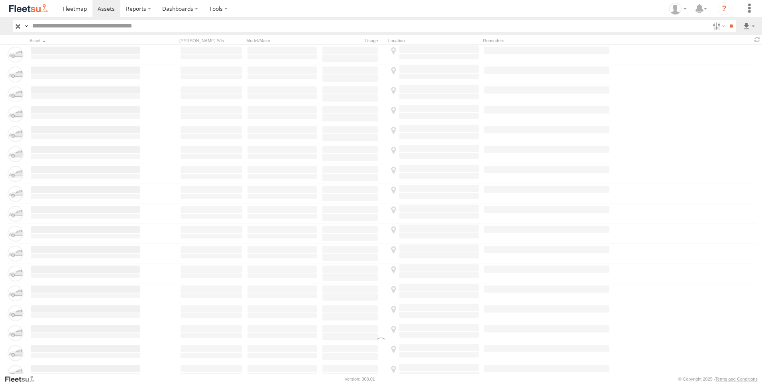
click at [52, 27] on input "text" at bounding box center [369, 26] width 680 height 12
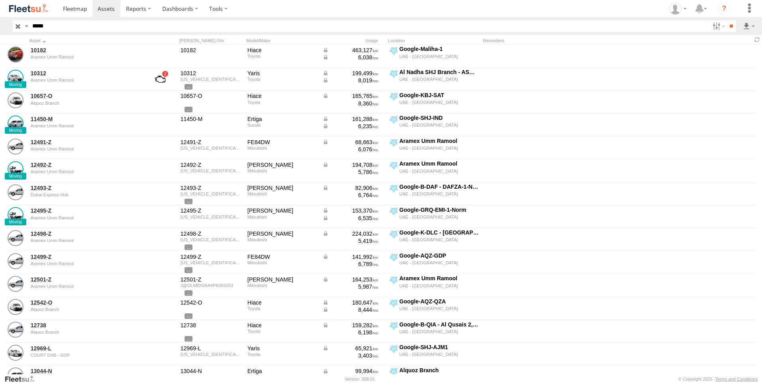
type input "*****"
click at [726, 20] on input "**" at bounding box center [730, 26] width 9 height 12
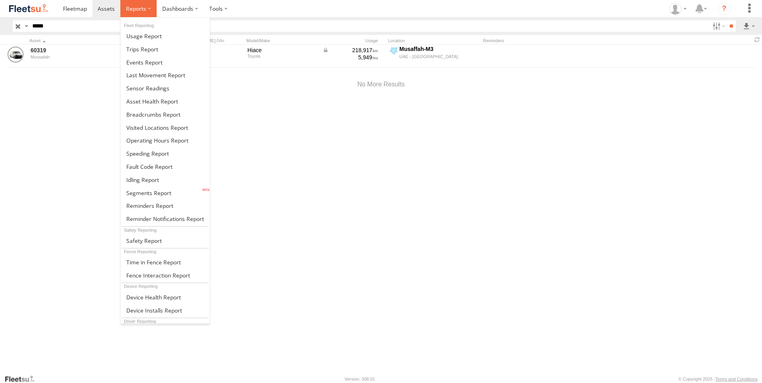
click at [149, 10] on label at bounding box center [138, 8] width 36 height 17
click at [151, 104] on span at bounding box center [152, 102] width 52 height 8
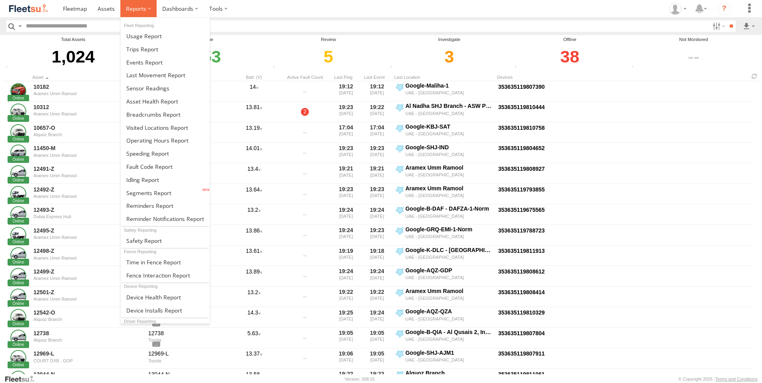
click at [149, 9] on label at bounding box center [138, 8] width 36 height 17
click at [145, 75] on span at bounding box center [155, 75] width 59 height 8
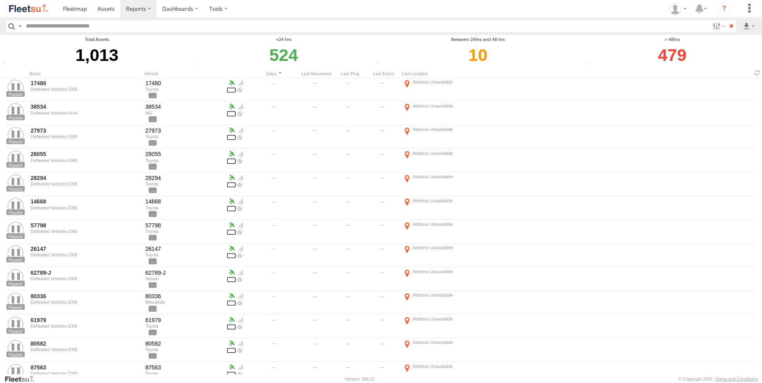
click at [47, 27] on input "text" at bounding box center [366, 26] width 687 height 12
type input "*****"
click at [726, 20] on input "**" at bounding box center [730, 26] width 9 height 12
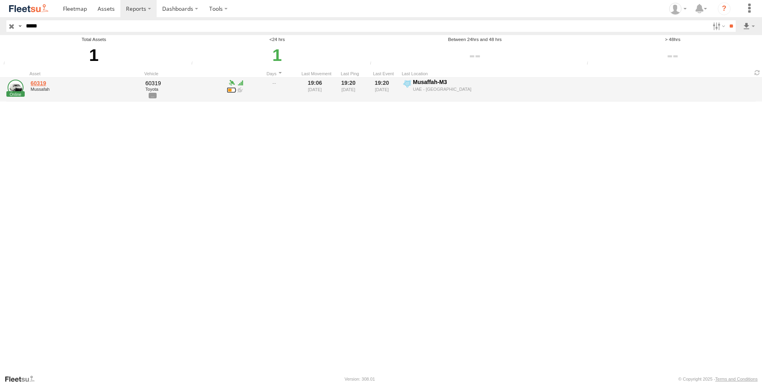
click at [39, 86] on link "60319" at bounding box center [85, 83] width 109 height 7
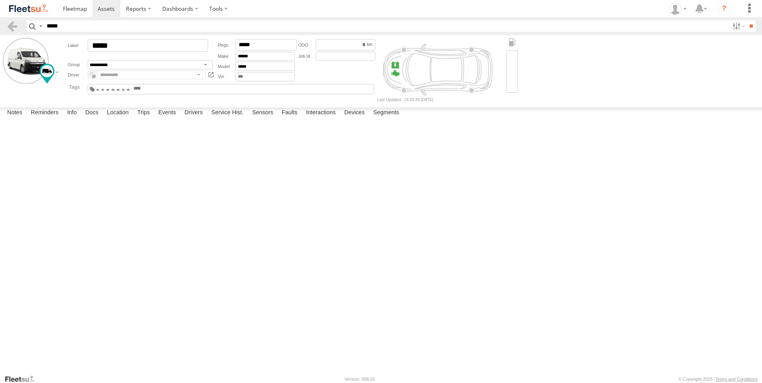
click at [57, 27] on input "*****" at bounding box center [385, 26] width 685 height 12
click at [73, 10] on span at bounding box center [75, 9] width 24 height 8
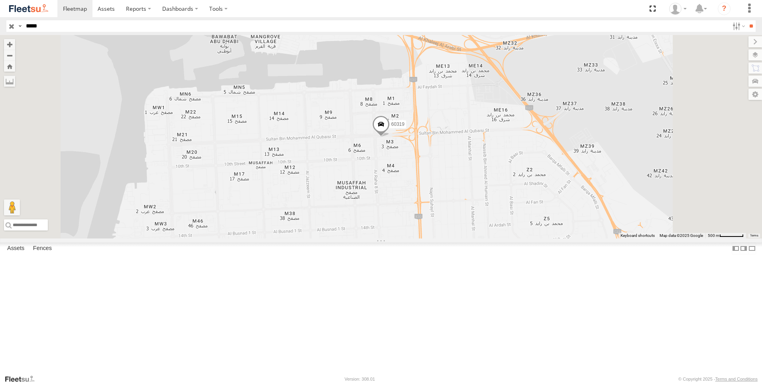
click at [8, 25] on input "button" at bounding box center [11, 26] width 10 height 12
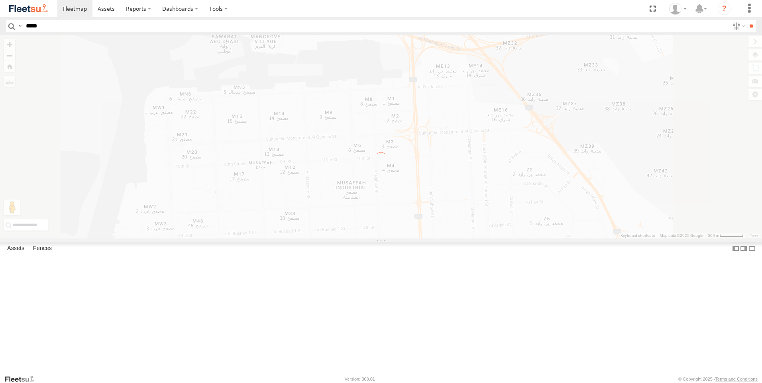
click at [45, 26] on input "*****" at bounding box center [376, 26] width 706 height 12
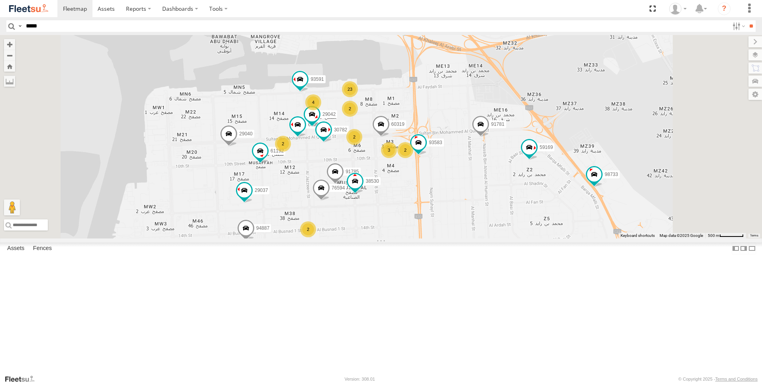
type input "*****"
click at [746, 20] on input "**" at bounding box center [750, 26] width 9 height 12
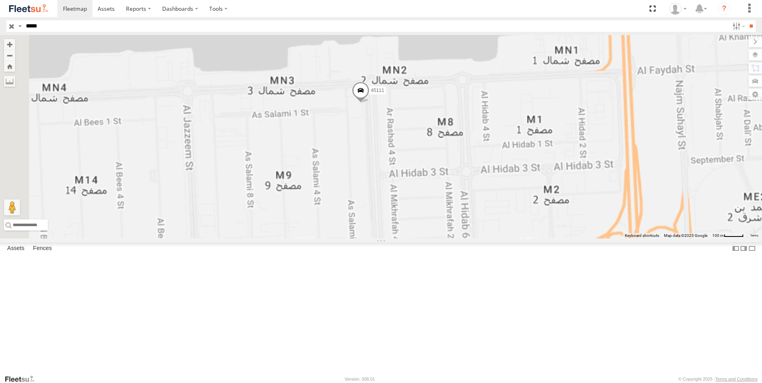
drag, startPoint x: 448, startPoint y: 155, endPoint x: 455, endPoint y: 243, distance: 88.7
click at [455, 239] on div "45111" at bounding box center [381, 137] width 762 height 204
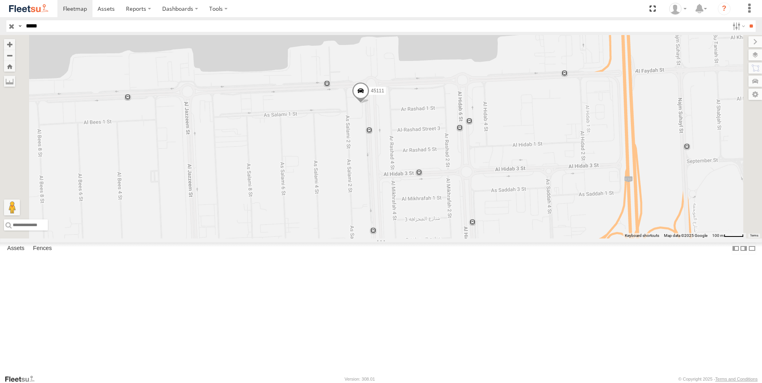
click at [369, 103] on span at bounding box center [361, 93] width 18 height 22
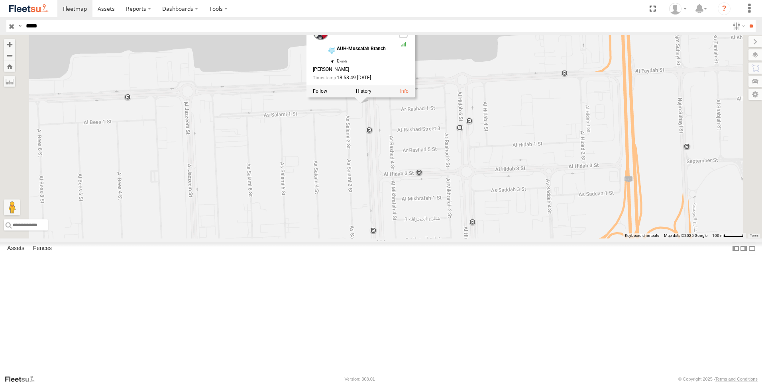
click at [407, 239] on div "45111 45111 Mussafah AUH-Mussafah Branch 24.38129 , 54.51003 0 Amal Retnamma 18…" at bounding box center [381, 137] width 762 height 204
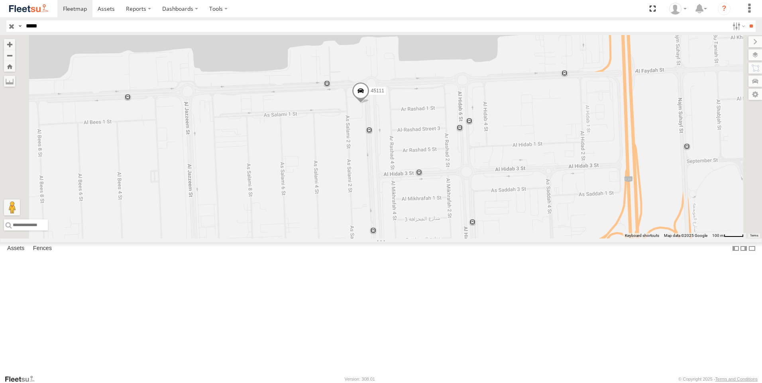
click at [10, 29] on input "button" at bounding box center [11, 26] width 10 height 12
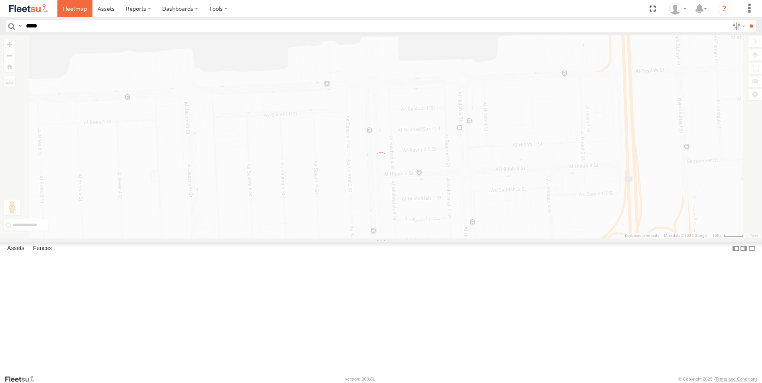
click at [72, 10] on span at bounding box center [75, 9] width 24 height 8
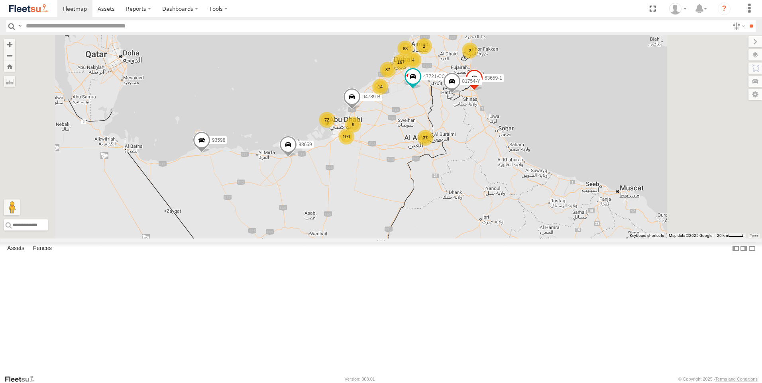
drag, startPoint x: 422, startPoint y: 210, endPoint x: 377, endPoint y: 155, distance: 70.6
click at [377, 155] on div "167 87 37 83 100 72 12 2 9 14 93598 2 63659-1 93659 81754-Y 4 94789-B 47721-CC" at bounding box center [381, 137] width 762 height 204
